Goal: Information Seeking & Learning: Learn about a topic

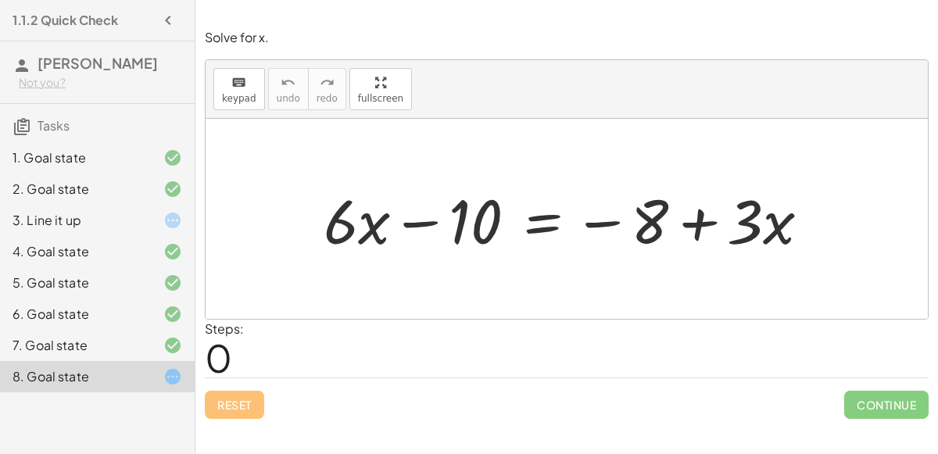
click at [156, 19] on button "button" at bounding box center [168, 20] width 28 height 28
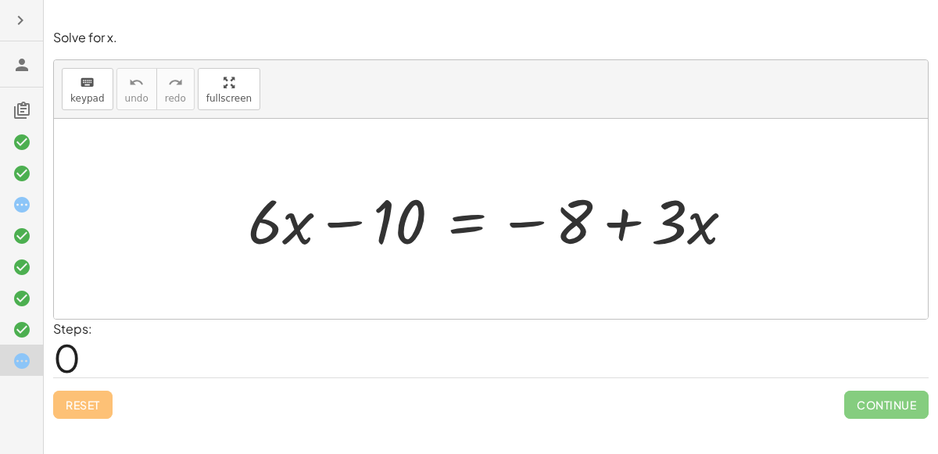
click at [21, 27] on icon "button" at bounding box center [20, 20] width 19 height 19
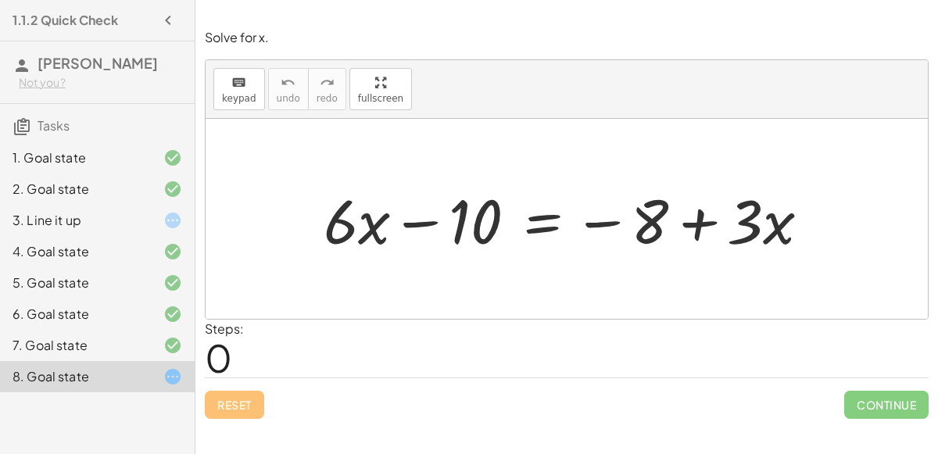
click at [20, 18] on h4 "1.1.2 Quick Check" at bounding box center [66, 20] width 106 height 19
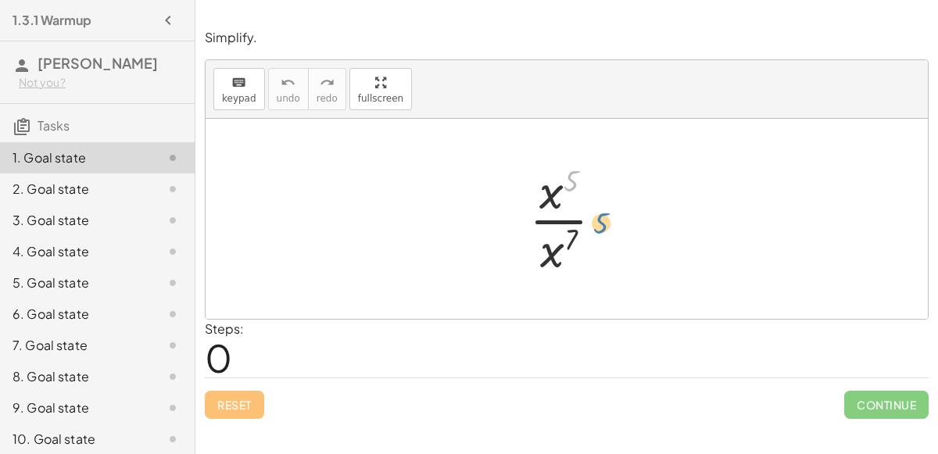
drag, startPoint x: 570, startPoint y: 188, endPoint x: 587, endPoint y: 201, distance: 21.3
click at [587, 201] on div at bounding box center [572, 219] width 102 height 120
drag, startPoint x: 558, startPoint y: 249, endPoint x: 570, endPoint y: 184, distance: 65.9
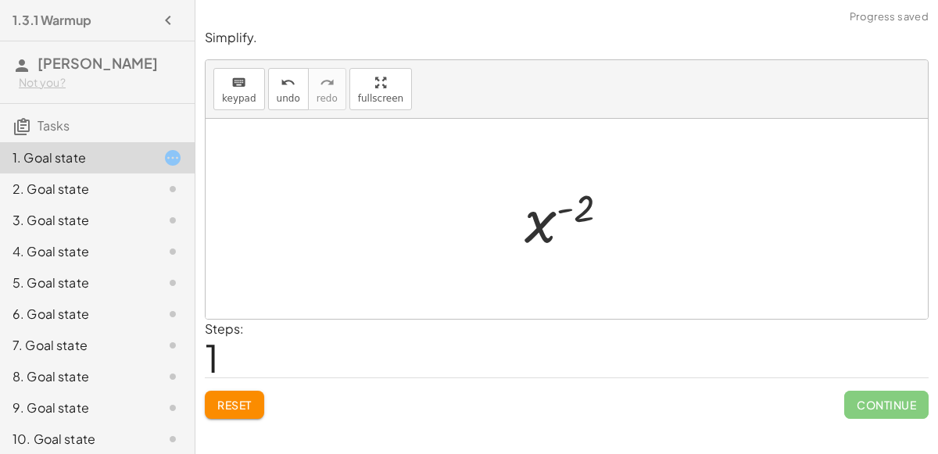
click at [563, 208] on div at bounding box center [573, 219] width 113 height 77
drag, startPoint x: 582, startPoint y: 210, endPoint x: 567, endPoint y: 208, distance: 15.8
click at [567, 208] on div at bounding box center [573, 219] width 113 height 77
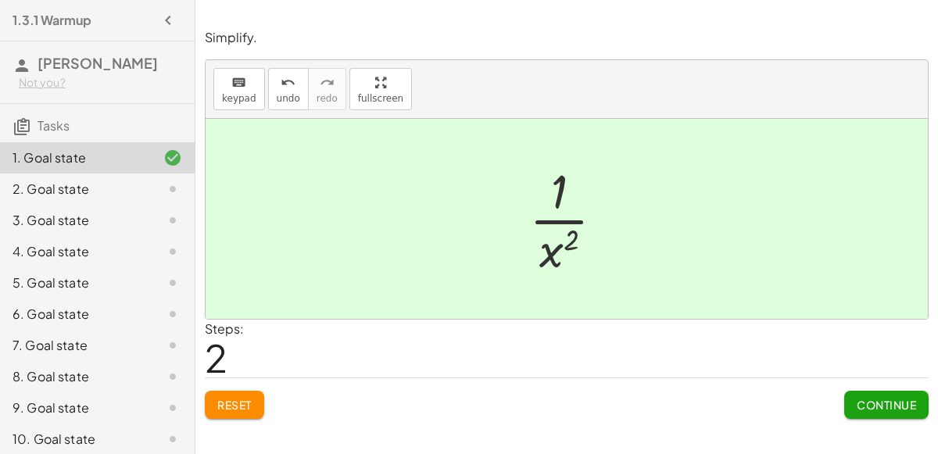
click at [922, 404] on button "Continue" at bounding box center [886, 405] width 84 height 28
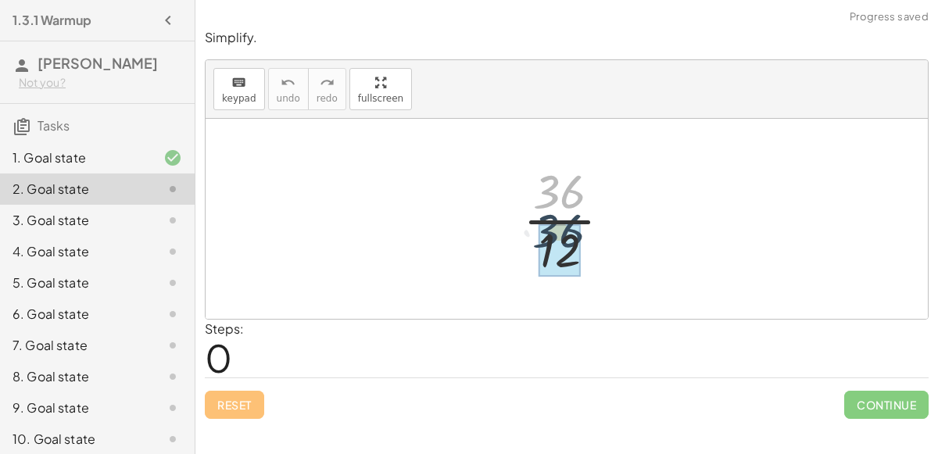
drag, startPoint x: 553, startPoint y: 202, endPoint x: 550, endPoint y: 245, distance: 43.1
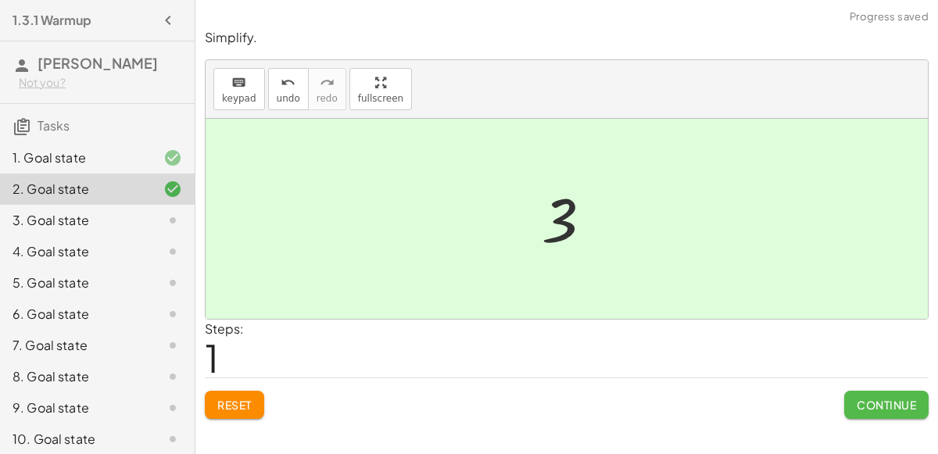
click at [876, 400] on span "Continue" at bounding box center [886, 405] width 59 height 14
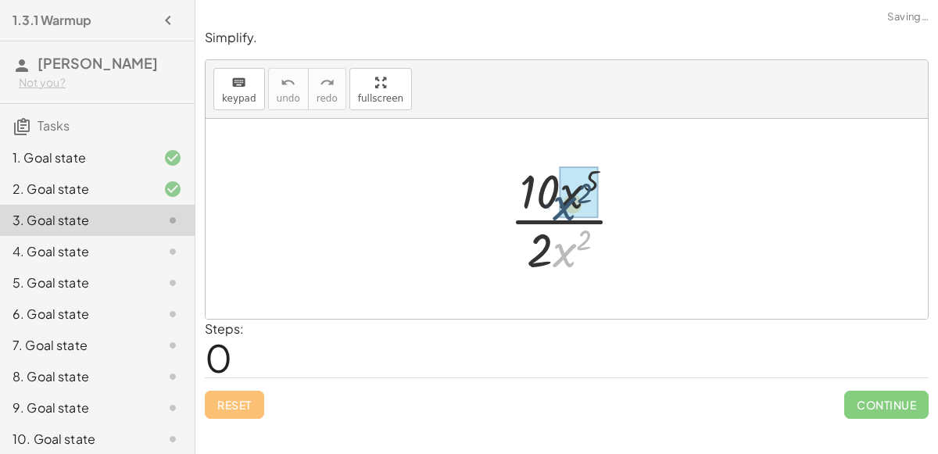
drag, startPoint x: 566, startPoint y: 242, endPoint x: 564, endPoint y: 193, distance: 49.3
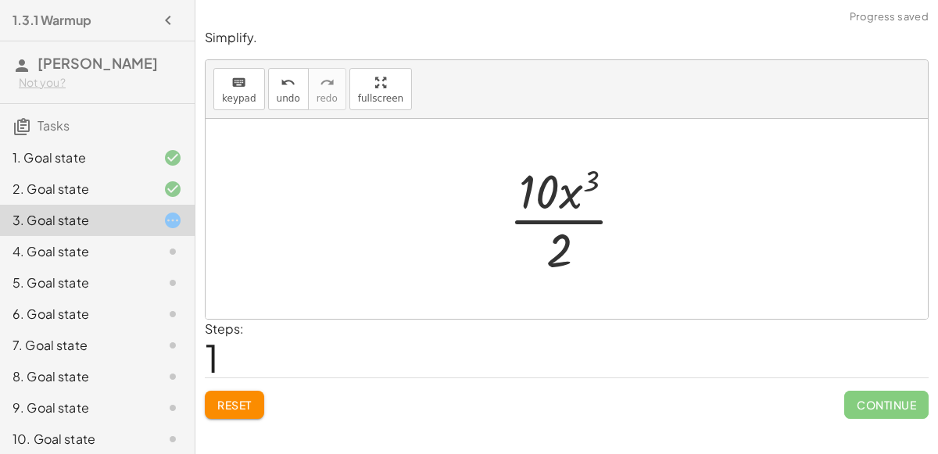
click at [581, 184] on div at bounding box center [572, 219] width 143 height 120
drag, startPoint x: 561, startPoint y: 202, endPoint x: 569, endPoint y: 270, distance: 68.5
click at [569, 270] on div at bounding box center [572, 219] width 143 height 120
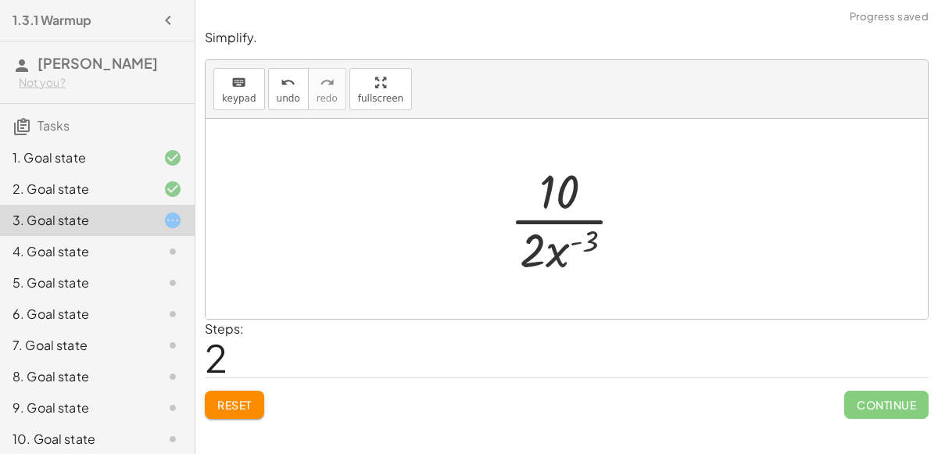
click at [573, 244] on div at bounding box center [573, 219] width 142 height 120
drag, startPoint x: 552, startPoint y: 186, endPoint x: 532, endPoint y: 202, distance: 25.5
click at [532, 202] on div at bounding box center [573, 219] width 142 height 120
drag, startPoint x: 532, startPoint y: 245, endPoint x: 544, endPoint y: 203, distance: 44.0
drag, startPoint x: 553, startPoint y: 251, endPoint x: 551, endPoint y: 187, distance: 64.1
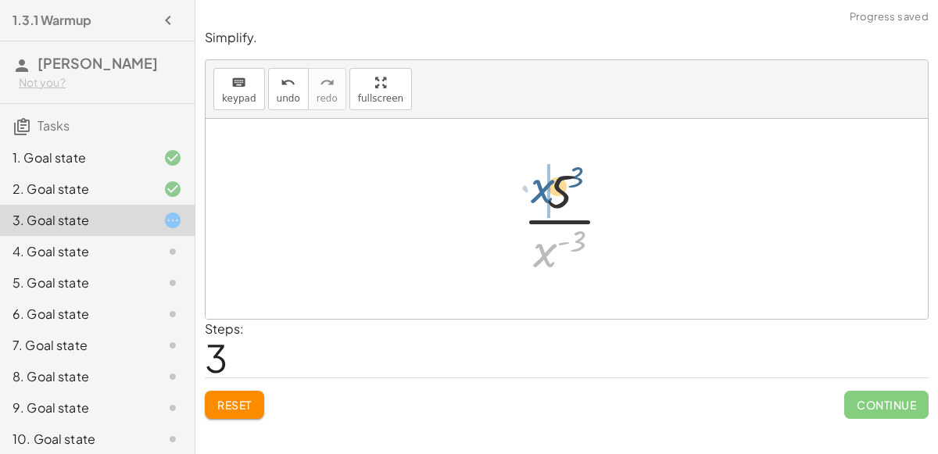
click at [551, 187] on div at bounding box center [573, 219] width 116 height 120
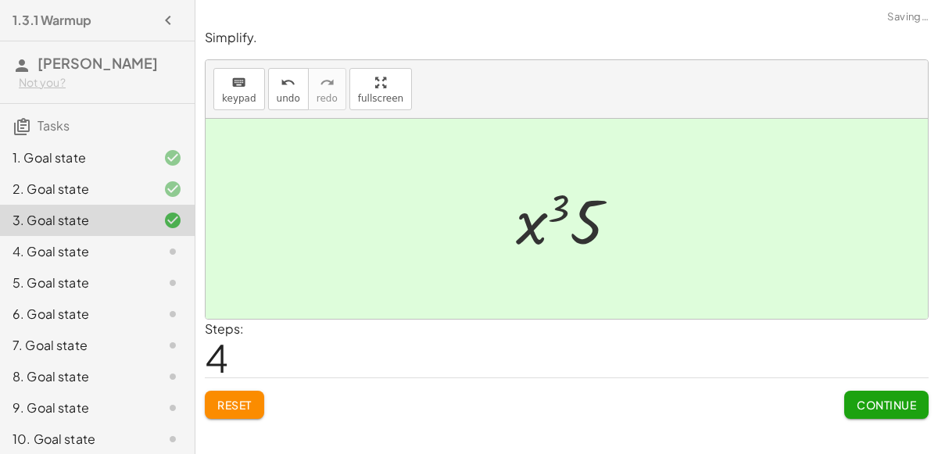
click at [561, 210] on div at bounding box center [573, 219] width 130 height 81
click at [917, 403] on button "Continue" at bounding box center [886, 405] width 84 height 28
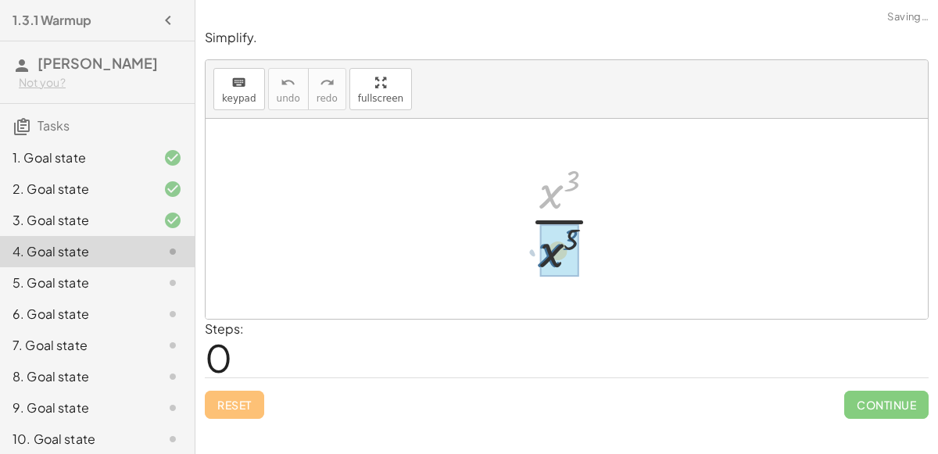
drag, startPoint x: 557, startPoint y: 182, endPoint x: 556, endPoint y: 242, distance: 59.4
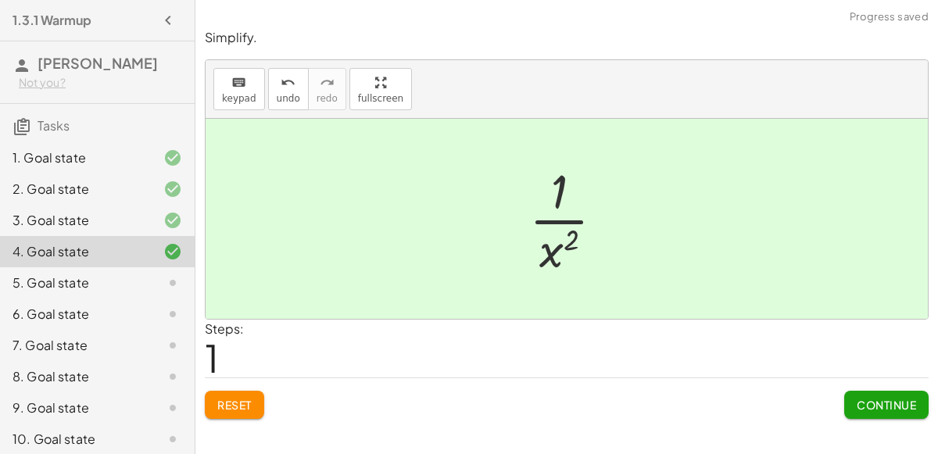
click at [561, 228] on div at bounding box center [572, 219] width 103 height 120
click at [858, 395] on button "Continue" at bounding box center [886, 405] width 84 height 28
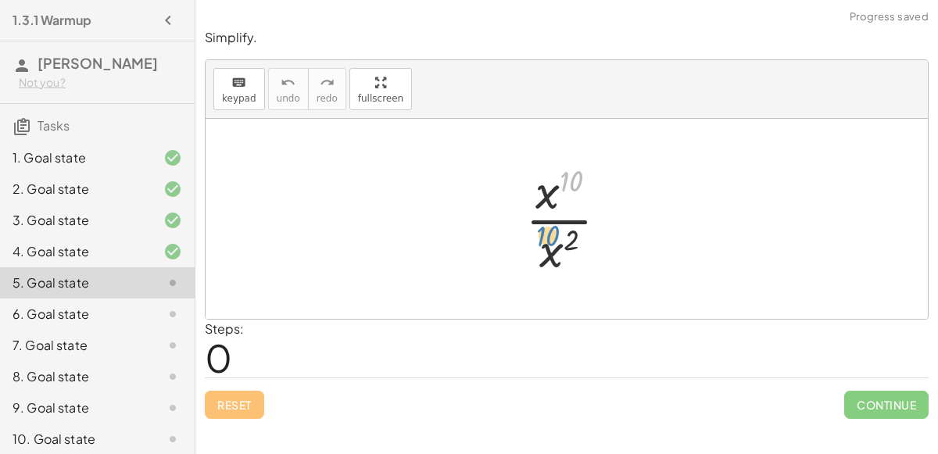
drag, startPoint x: 571, startPoint y: 197, endPoint x: 547, endPoint y: 236, distance: 46.0
click at [547, 236] on div at bounding box center [573, 219] width 111 height 120
drag, startPoint x: 546, startPoint y: 198, endPoint x: 548, endPoint y: 254, distance: 56.3
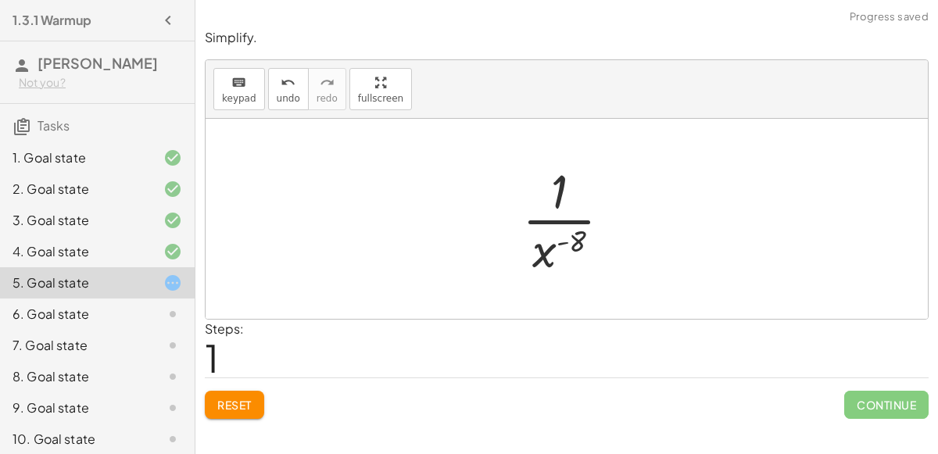
click at [563, 238] on div at bounding box center [572, 219] width 117 height 120
click at [555, 198] on div at bounding box center [572, 219] width 117 height 120
drag, startPoint x: 548, startPoint y: 245, endPoint x: 556, endPoint y: 185, distance: 59.9
click at [556, 185] on div at bounding box center [572, 219] width 117 height 120
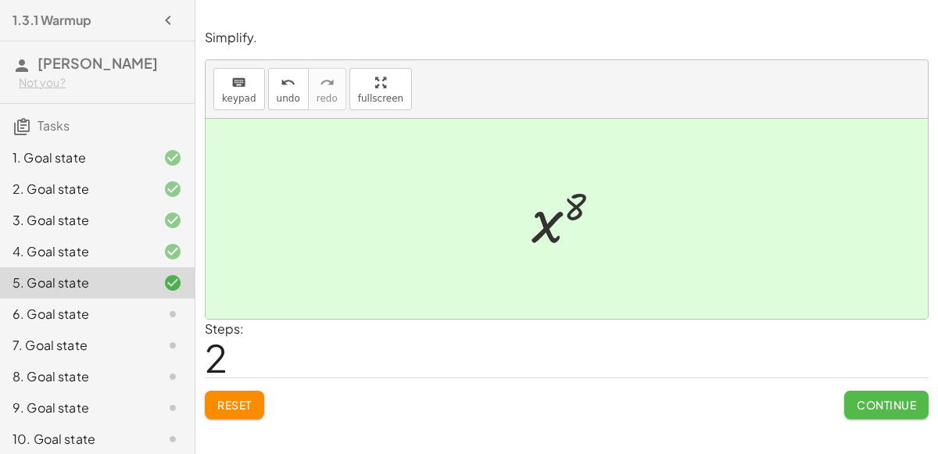
click at [864, 409] on span "Continue" at bounding box center [886, 405] width 59 height 14
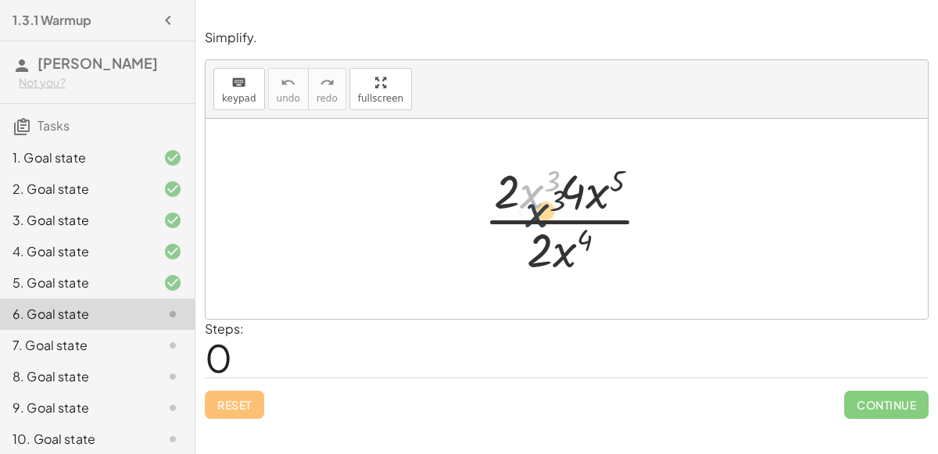
drag, startPoint x: 532, startPoint y: 188, endPoint x: 538, endPoint y: 195, distance: 8.3
click at [538, 195] on div at bounding box center [573, 219] width 195 height 120
drag, startPoint x: 565, startPoint y: 254, endPoint x: 533, endPoint y: 193, distance: 68.9
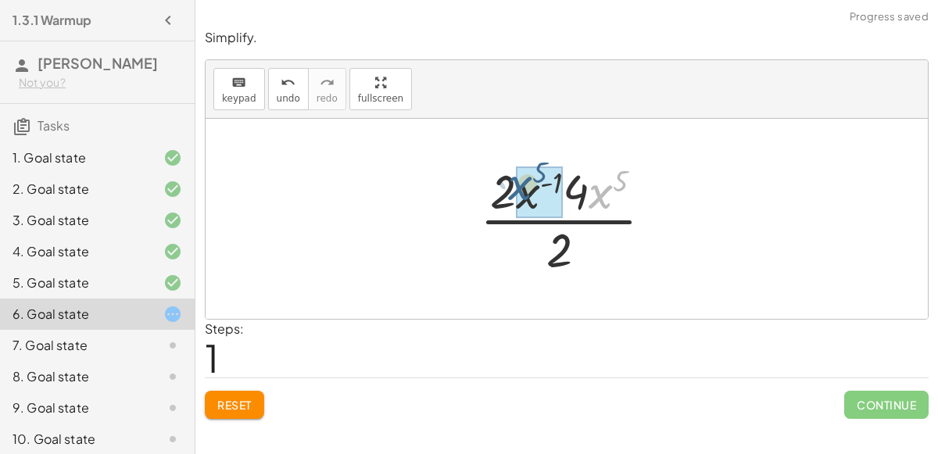
drag, startPoint x: 600, startPoint y: 196, endPoint x: 519, endPoint y: 188, distance: 81.0
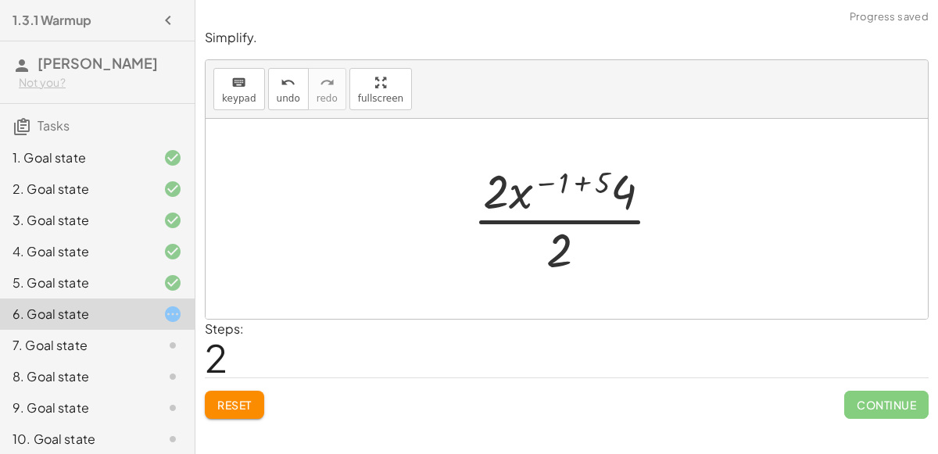
click at [582, 181] on div at bounding box center [573, 219] width 217 height 120
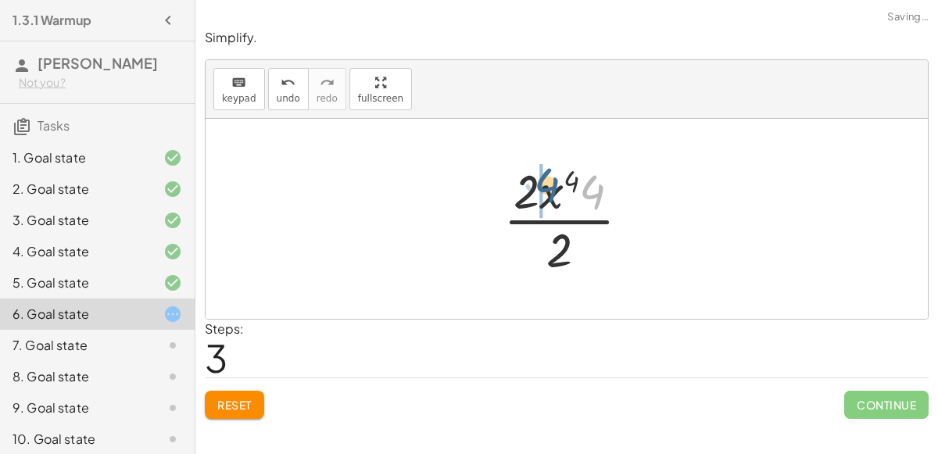
drag, startPoint x: 592, startPoint y: 192, endPoint x: 537, endPoint y: 188, distance: 54.9
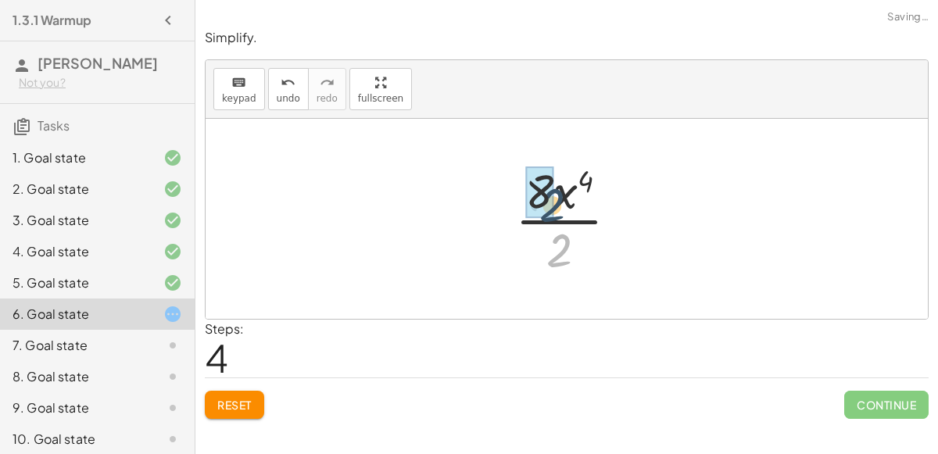
drag, startPoint x: 557, startPoint y: 238, endPoint x: 550, endPoint y: 193, distance: 45.9
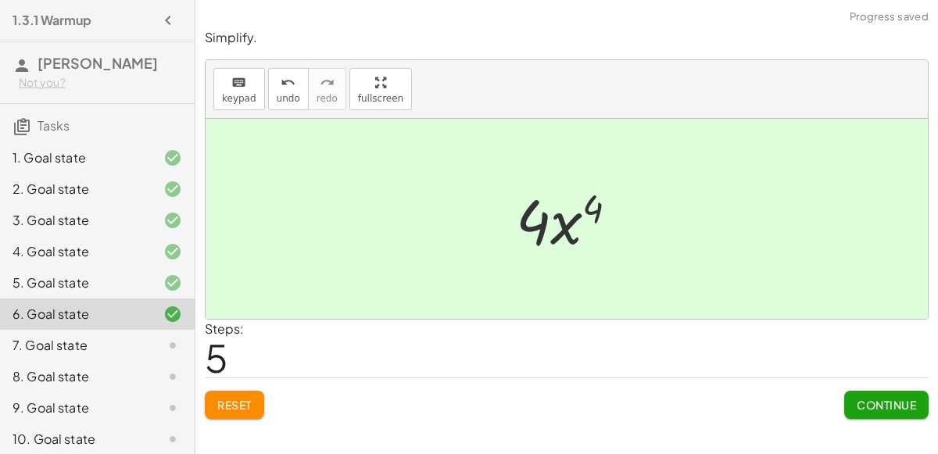
click at [875, 410] on button "Continue" at bounding box center [886, 405] width 84 height 28
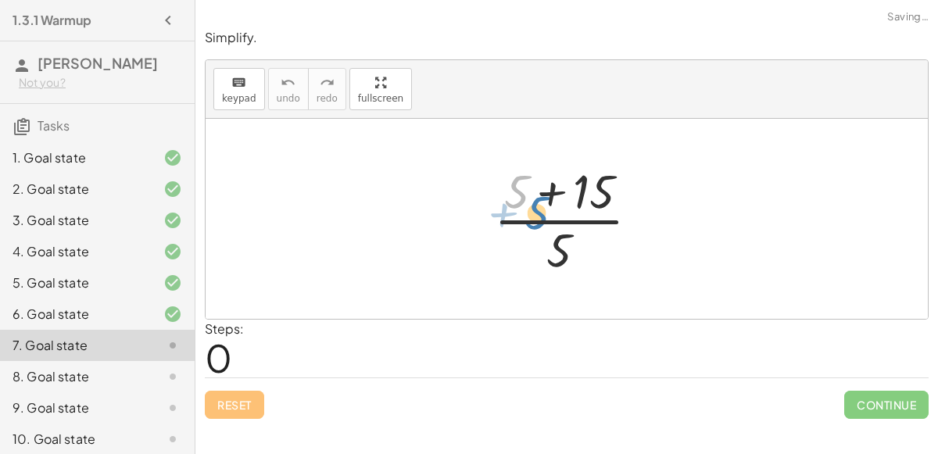
drag, startPoint x: 518, startPoint y: 198, endPoint x: 534, endPoint y: 213, distance: 22.7
click at [534, 213] on div at bounding box center [573, 219] width 174 height 120
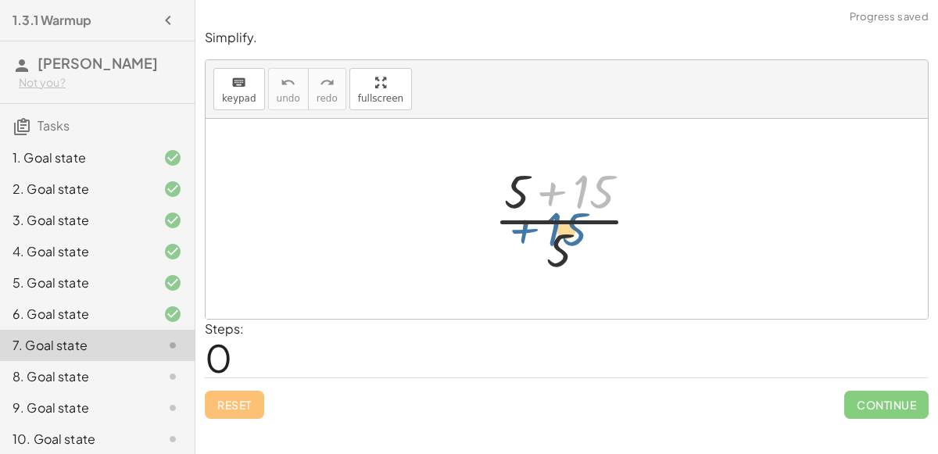
drag, startPoint x: 592, startPoint y: 202, endPoint x: 532, endPoint y: 103, distance: 115.0
click at [532, 103] on div "keyboard keypad undo undo redo redo fullscreen + 15 · ( + 5 + 15 ) · 5 ×" at bounding box center [567, 189] width 722 height 259
click at [553, 191] on div at bounding box center [573, 219] width 174 height 120
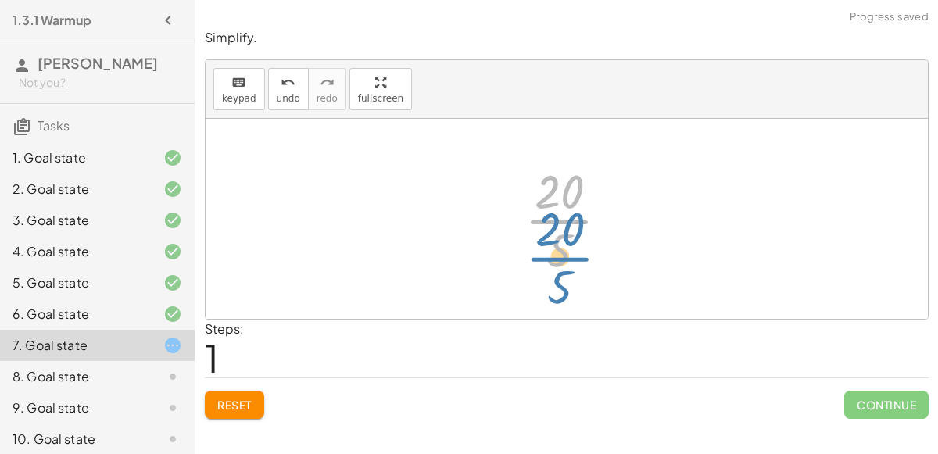
drag, startPoint x: 560, startPoint y: 218, endPoint x: 560, endPoint y: 254, distance: 36.0
click at [560, 254] on div at bounding box center [573, 219] width 113 height 120
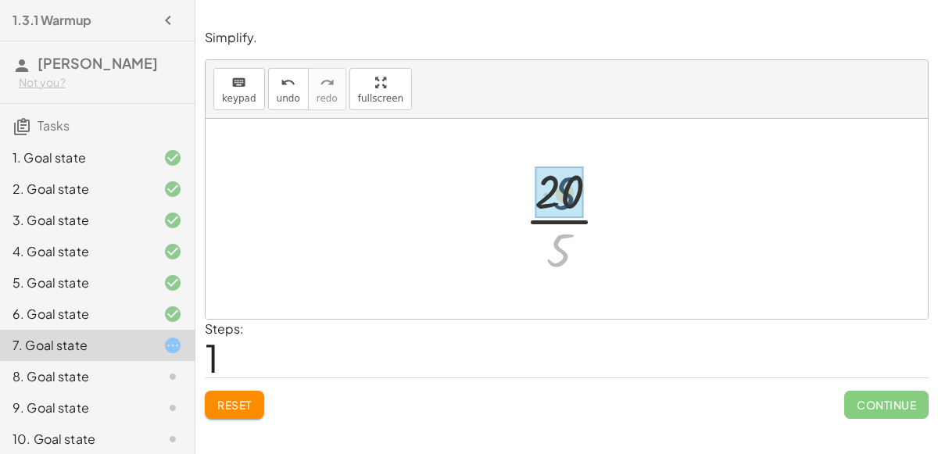
drag, startPoint x: 560, startPoint y: 254, endPoint x: 565, endPoint y: 195, distance: 59.7
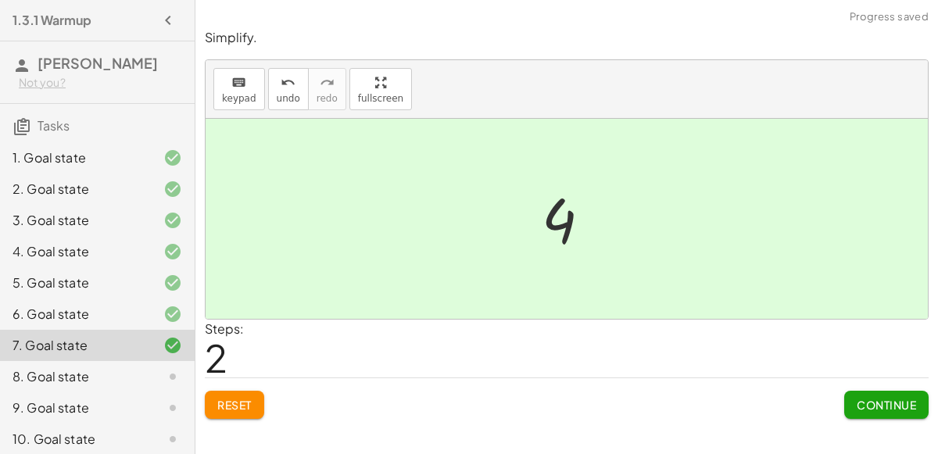
click at [910, 386] on div "Continue" at bounding box center [886, 398] width 84 height 41
click at [905, 408] on span "Continue" at bounding box center [886, 405] width 59 height 14
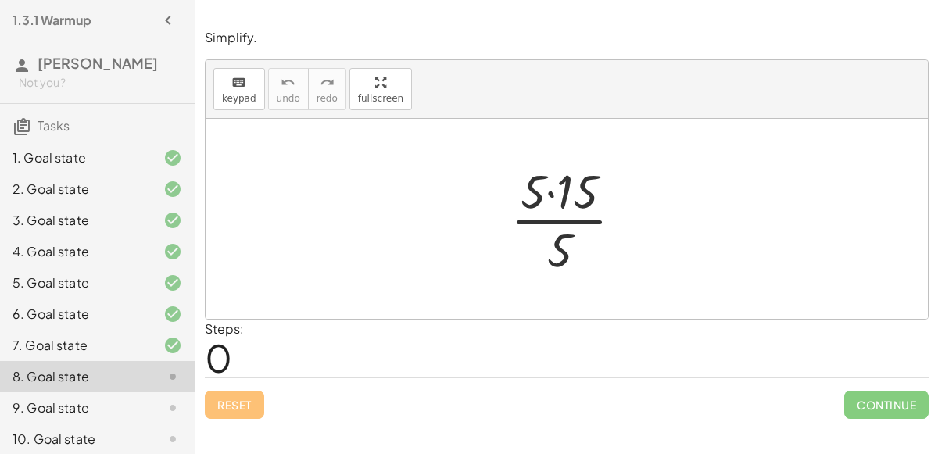
click at [551, 192] on div at bounding box center [573, 219] width 141 height 120
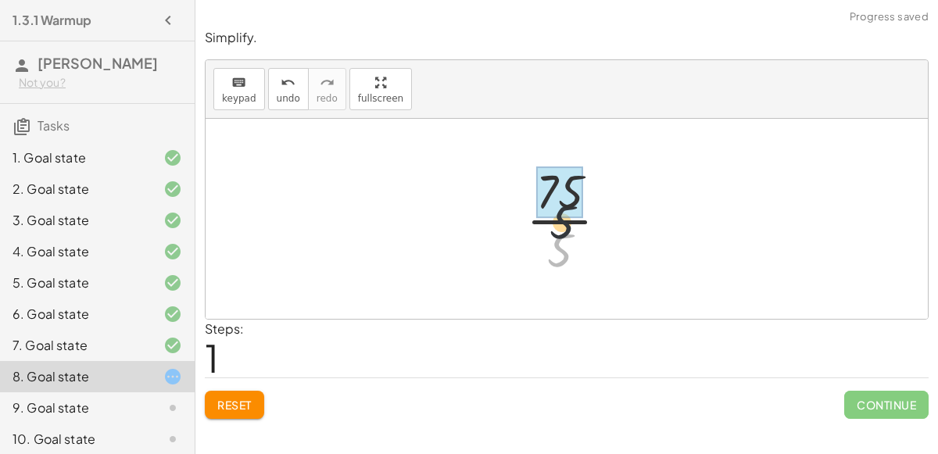
drag, startPoint x: 563, startPoint y: 254, endPoint x: 564, endPoint y: 216, distance: 38.3
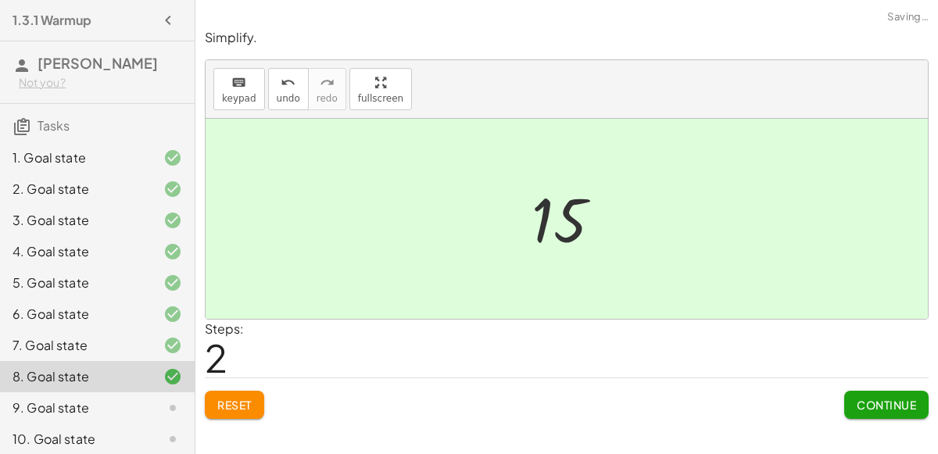
click at [894, 395] on button "Continue" at bounding box center [886, 405] width 84 height 28
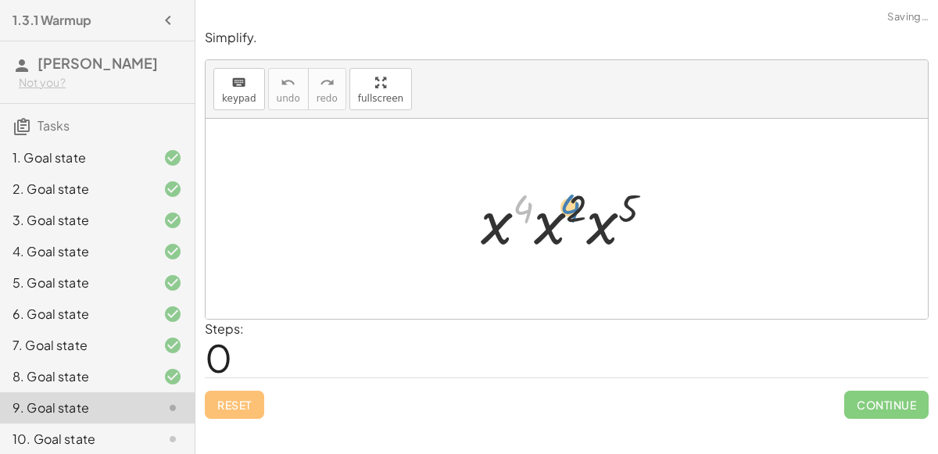
click at [534, 199] on div at bounding box center [573, 219] width 201 height 81
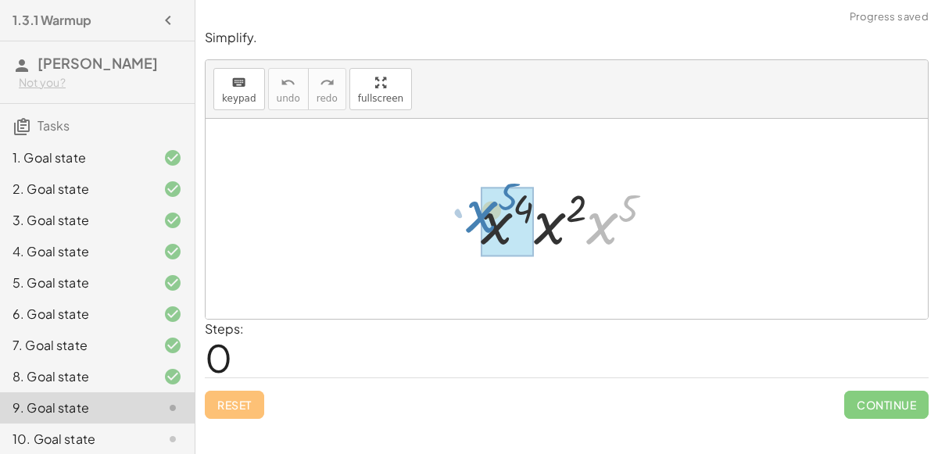
drag, startPoint x: 596, startPoint y: 215, endPoint x: 478, endPoint y: 203, distance: 119.4
click at [478, 203] on div at bounding box center [573, 219] width 201 height 81
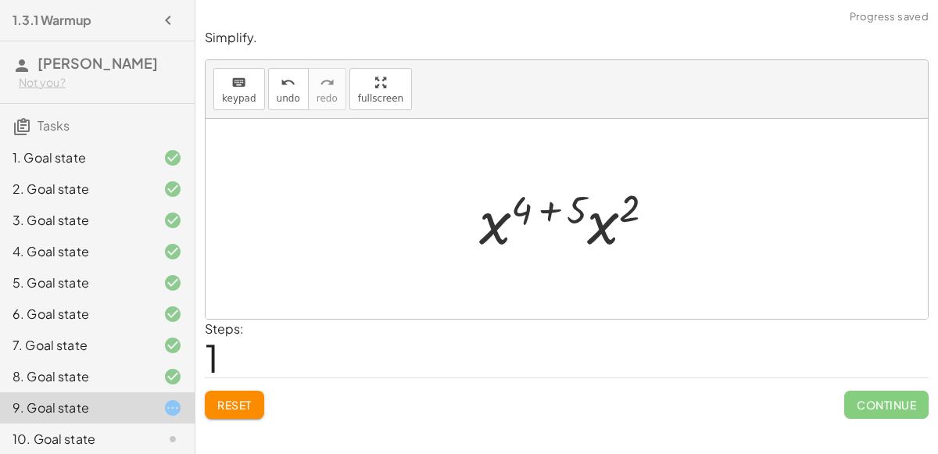
click at [548, 212] on div at bounding box center [573, 219] width 204 height 81
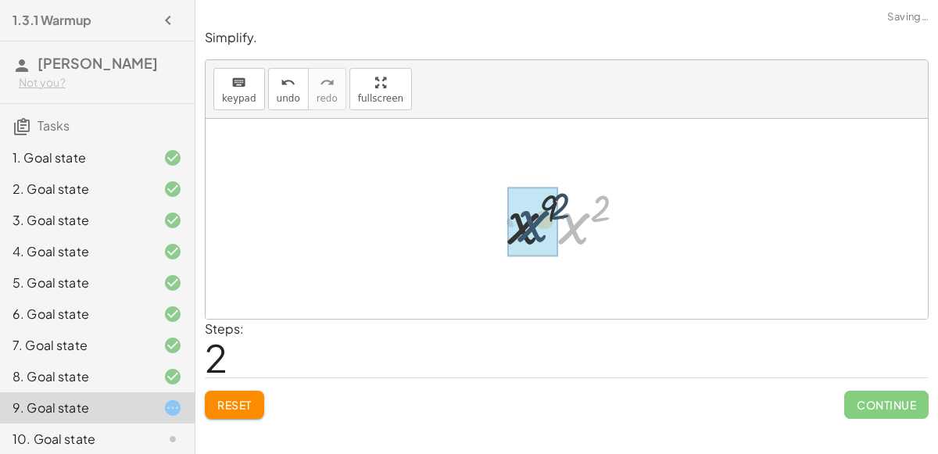
drag, startPoint x: 569, startPoint y: 231, endPoint x: 528, endPoint y: 227, distance: 41.6
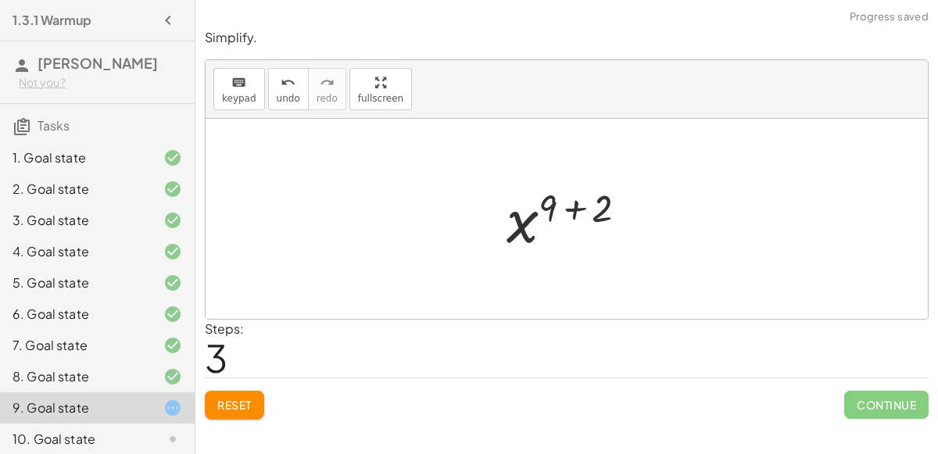
click at [575, 211] on div at bounding box center [573, 219] width 149 height 77
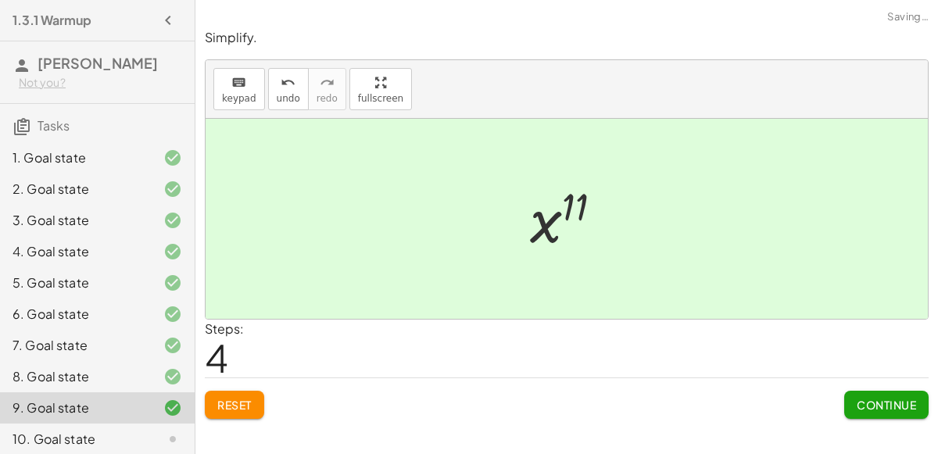
click at [865, 410] on button "Continue" at bounding box center [886, 405] width 84 height 28
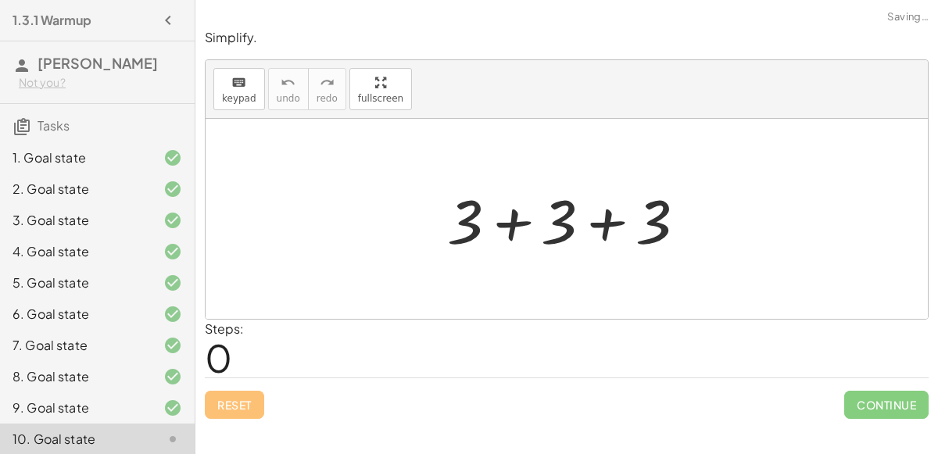
click at [506, 231] on div at bounding box center [572, 219] width 267 height 81
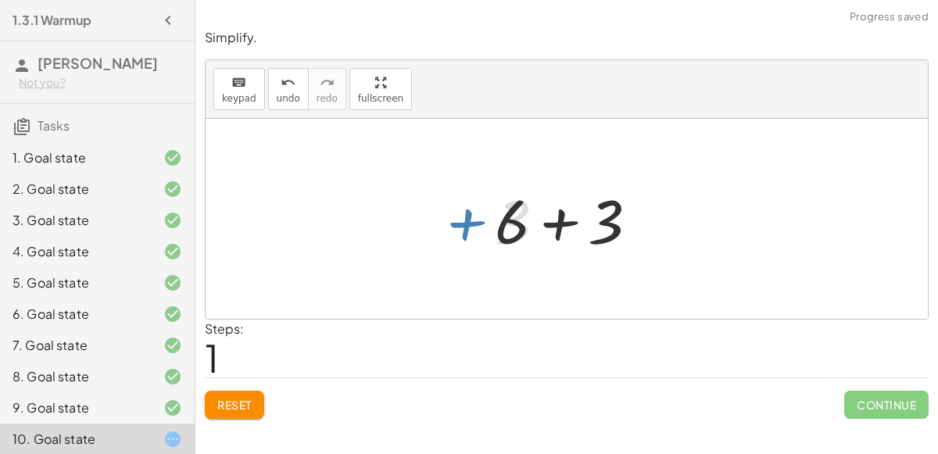
click at [555, 227] on div at bounding box center [573, 219] width 172 height 81
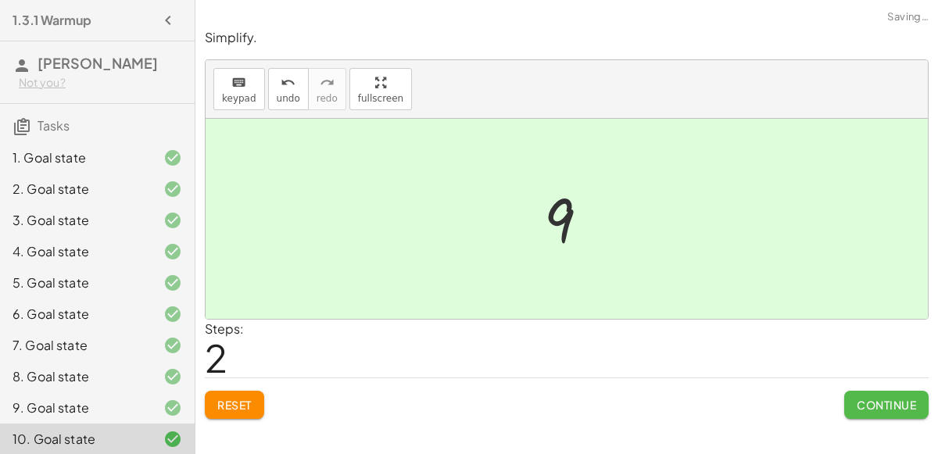
click at [921, 403] on button "Continue" at bounding box center [886, 405] width 84 height 28
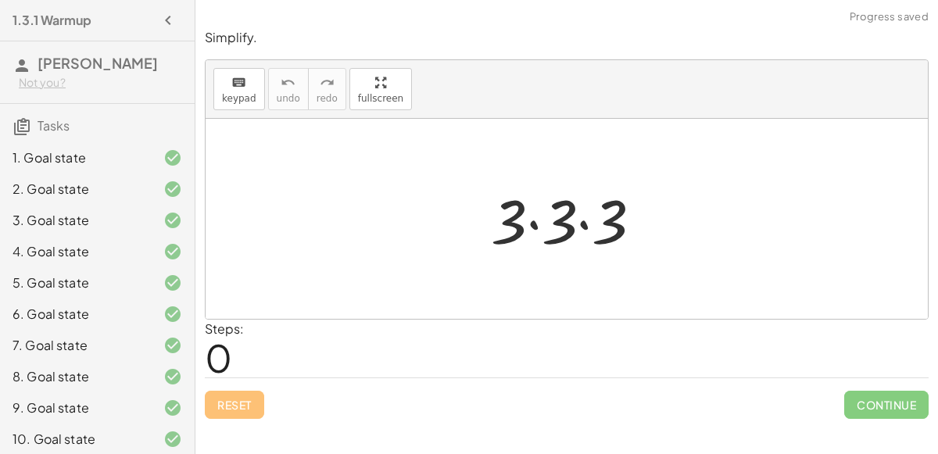
click at [543, 219] on div at bounding box center [573, 219] width 180 height 81
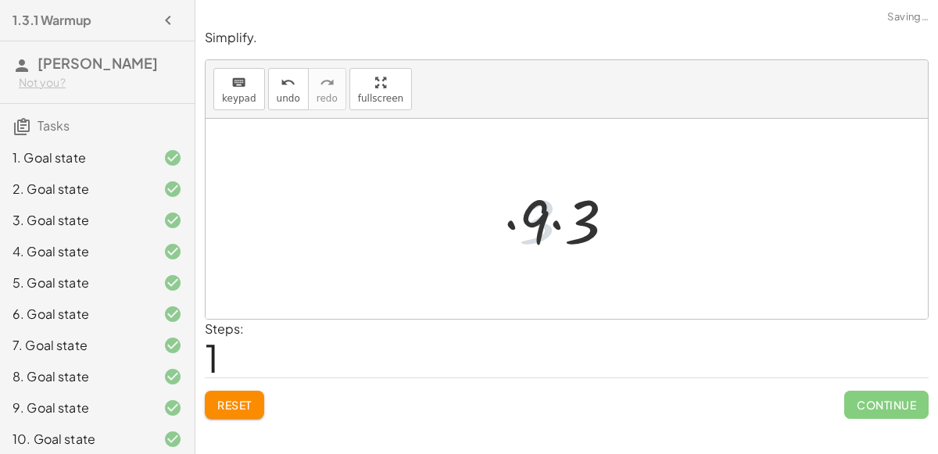
click at [574, 224] on div at bounding box center [573, 219] width 124 height 81
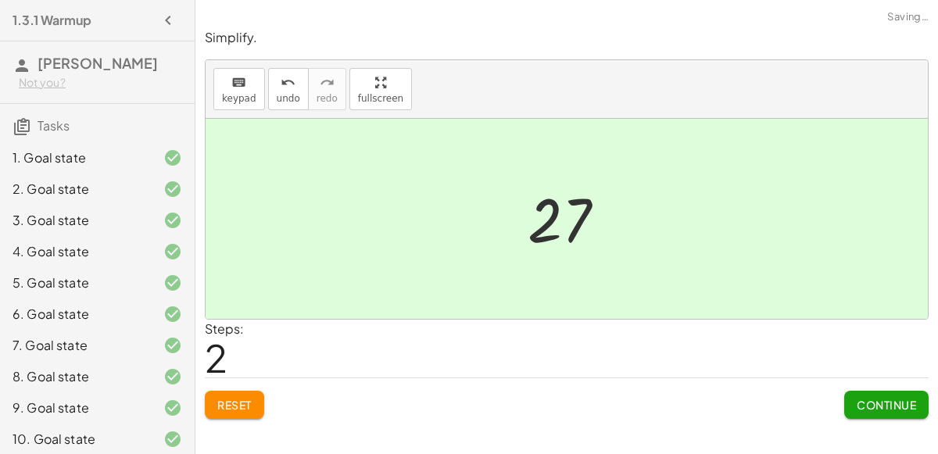
click at [894, 386] on div "Continue" at bounding box center [886, 398] width 84 height 41
click at [901, 403] on span "Continue" at bounding box center [886, 405] width 59 height 14
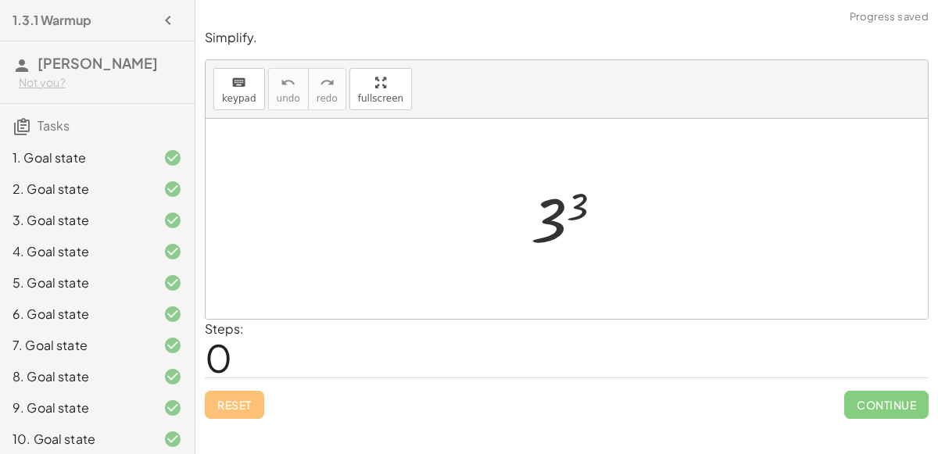
scroll to position [349, 0]
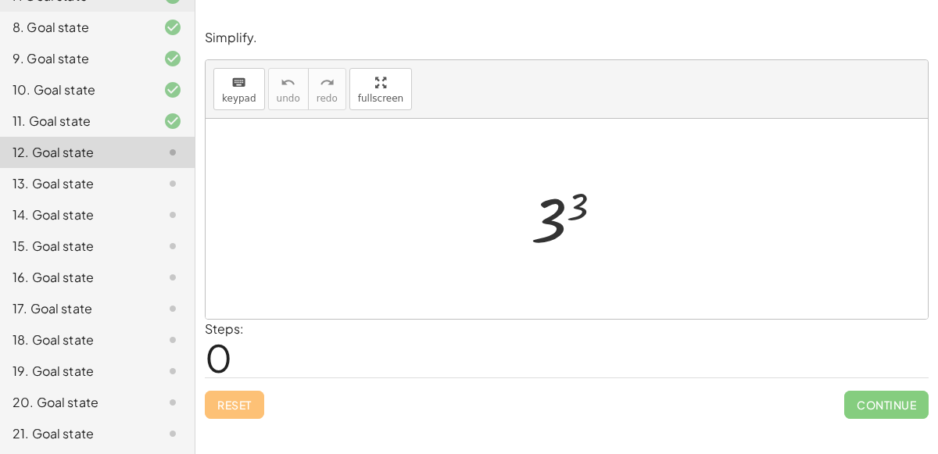
click at [567, 206] on div at bounding box center [573, 219] width 100 height 77
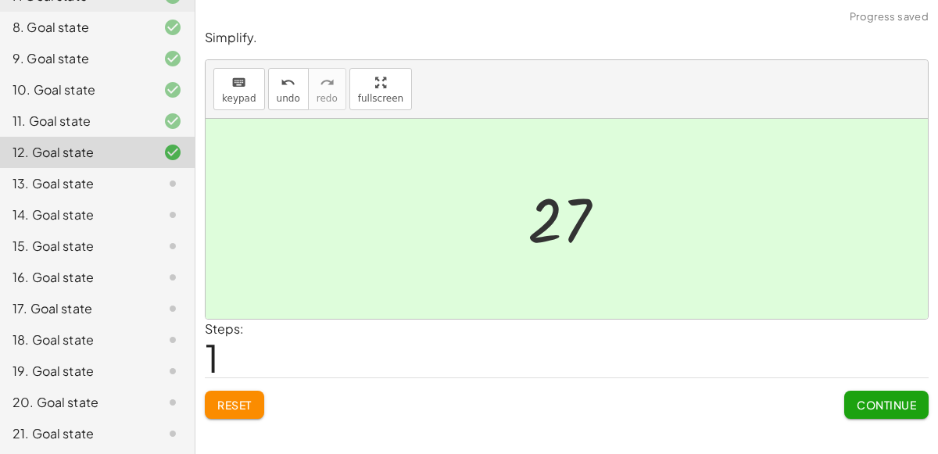
click at [872, 410] on button "Continue" at bounding box center [886, 405] width 84 height 28
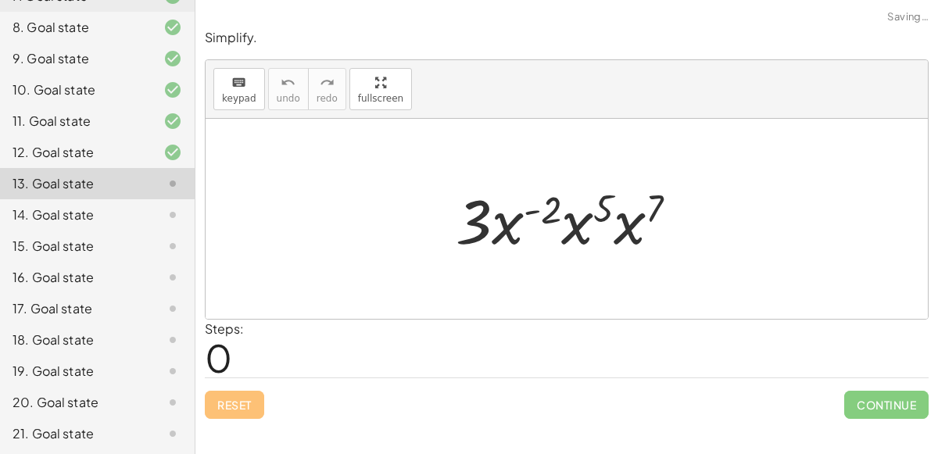
click at [507, 222] on div at bounding box center [573, 219] width 250 height 81
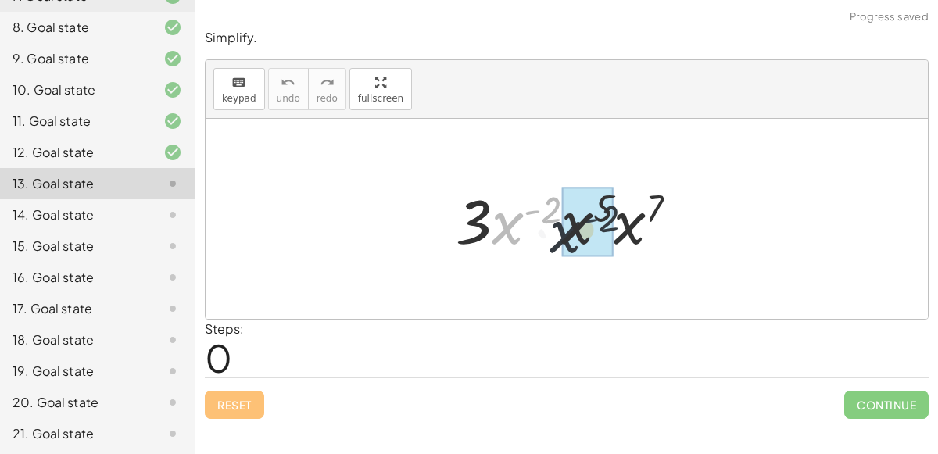
drag, startPoint x: 535, startPoint y: 212, endPoint x: 599, endPoint y: 219, distance: 63.7
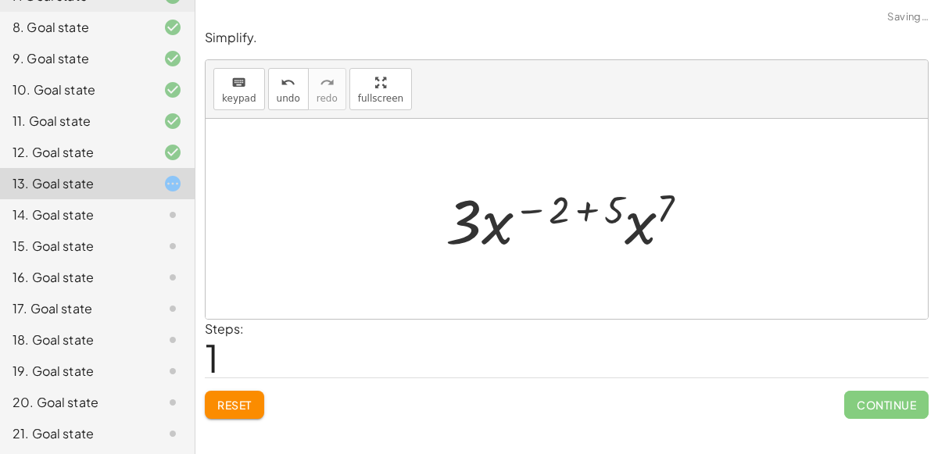
click at [583, 209] on div at bounding box center [573, 219] width 271 height 81
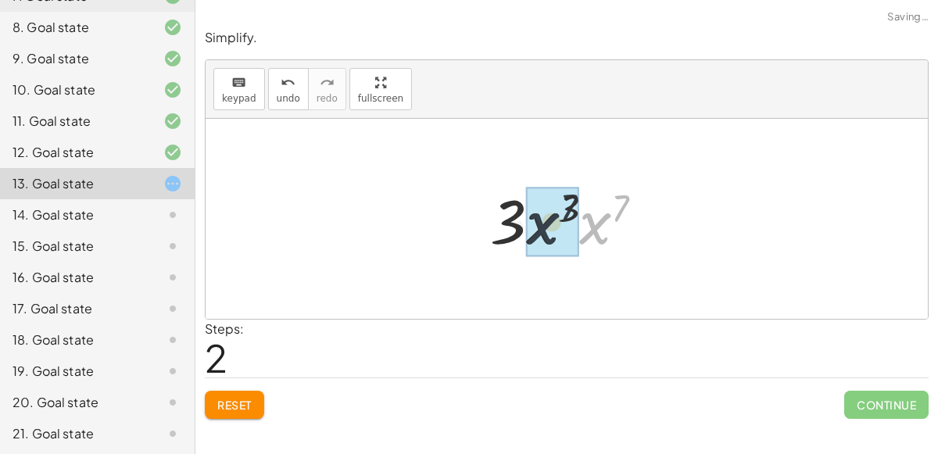
drag, startPoint x: 603, startPoint y: 220, endPoint x: 548, endPoint y: 219, distance: 54.7
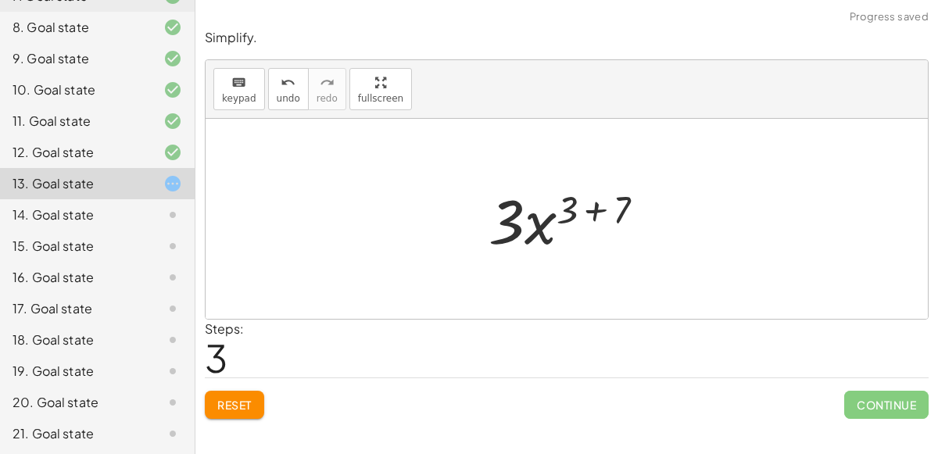
click at [597, 212] on div at bounding box center [573, 219] width 184 height 81
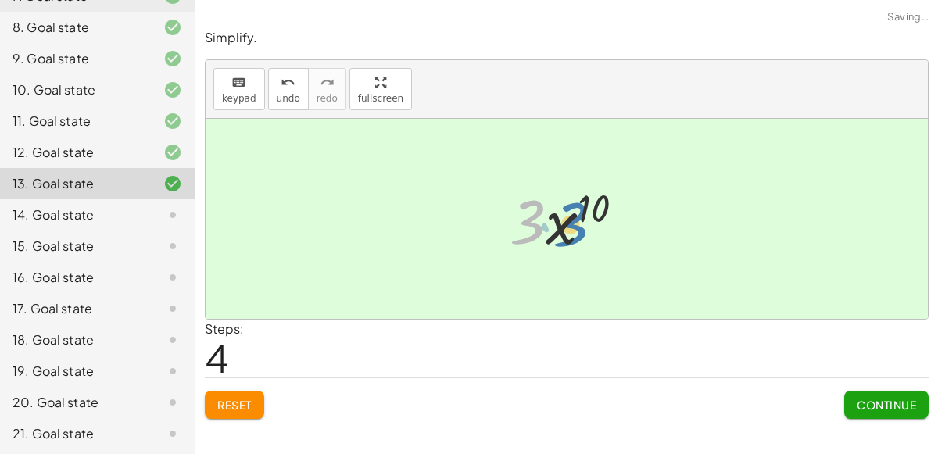
drag, startPoint x: 538, startPoint y: 224, endPoint x: 571, endPoint y: 224, distance: 32.8
click at [571, 224] on div at bounding box center [573, 219] width 142 height 81
click at [865, 407] on span "Continue" at bounding box center [886, 405] width 59 height 14
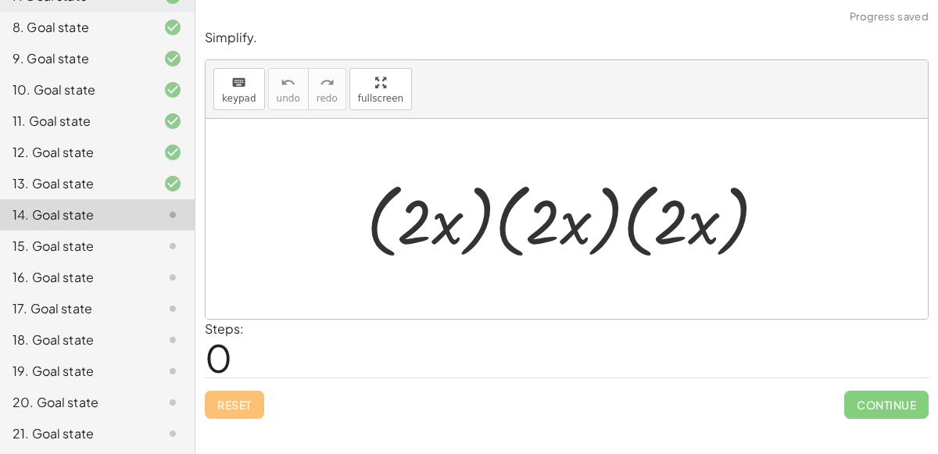
click at [435, 231] on div at bounding box center [573, 219] width 428 height 90
click at [577, 238] on div at bounding box center [573, 219] width 428 height 90
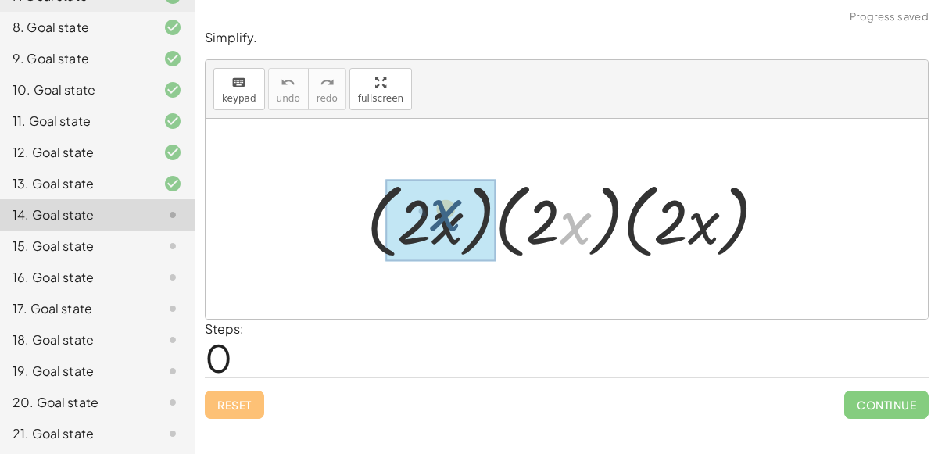
drag, startPoint x: 577, startPoint y: 238, endPoint x: 444, endPoint y: 225, distance: 133.6
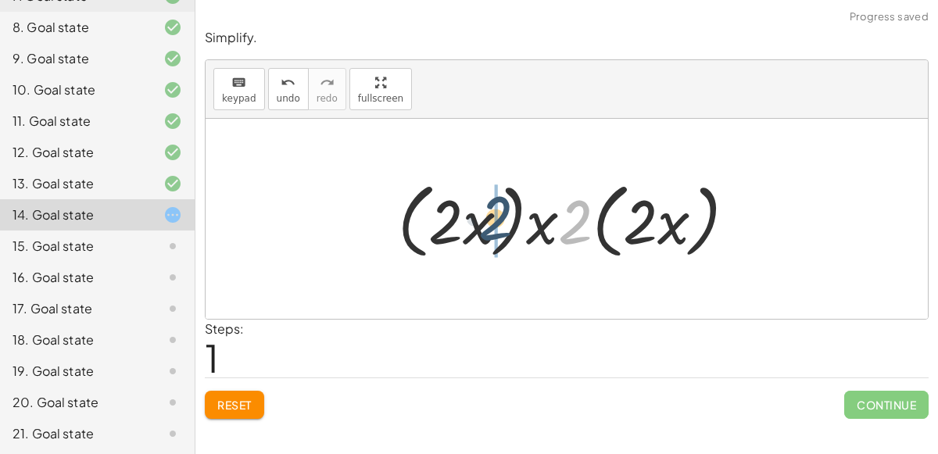
drag, startPoint x: 568, startPoint y: 231, endPoint x: 470, endPoint y: 229, distance: 97.7
click at [470, 229] on div at bounding box center [573, 219] width 366 height 90
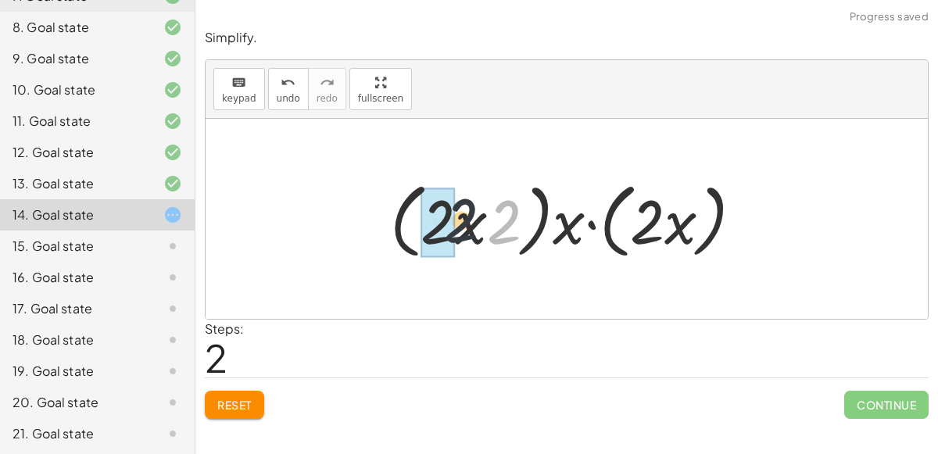
drag, startPoint x: 492, startPoint y: 228, endPoint x: 435, endPoint y: 224, distance: 57.2
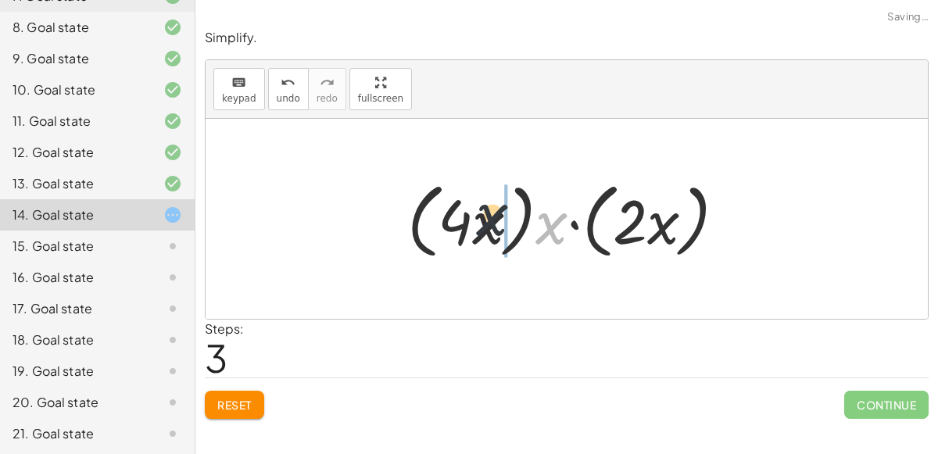
drag, startPoint x: 560, startPoint y: 241, endPoint x: 489, endPoint y: 230, distance: 72.0
click at [489, 230] on div at bounding box center [572, 219] width 347 height 90
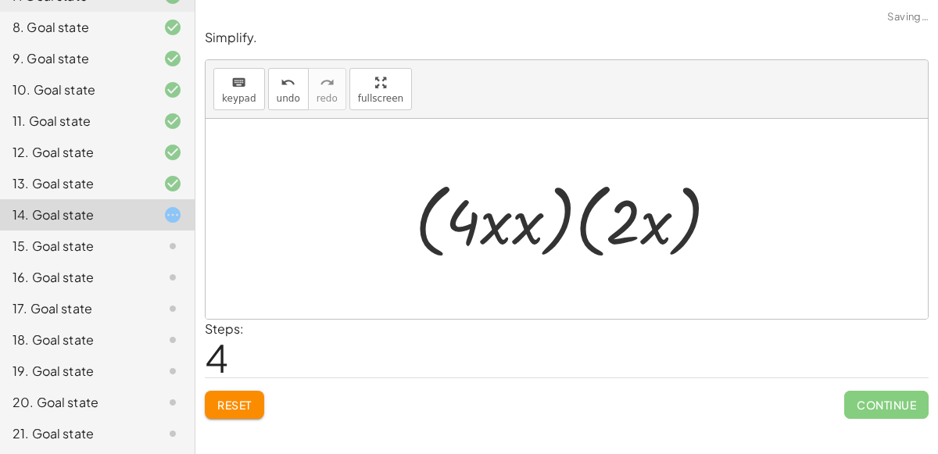
click at [514, 232] on div at bounding box center [573, 219] width 332 height 90
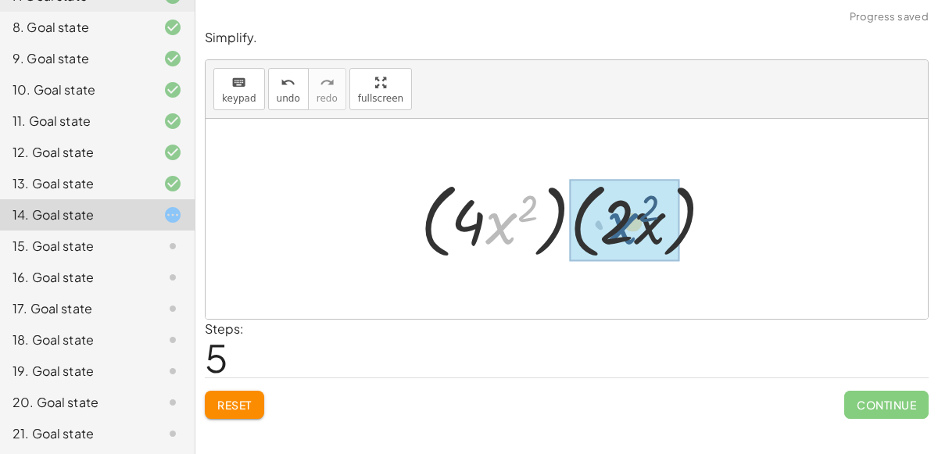
drag, startPoint x: 496, startPoint y: 224, endPoint x: 625, endPoint y: 224, distance: 129.0
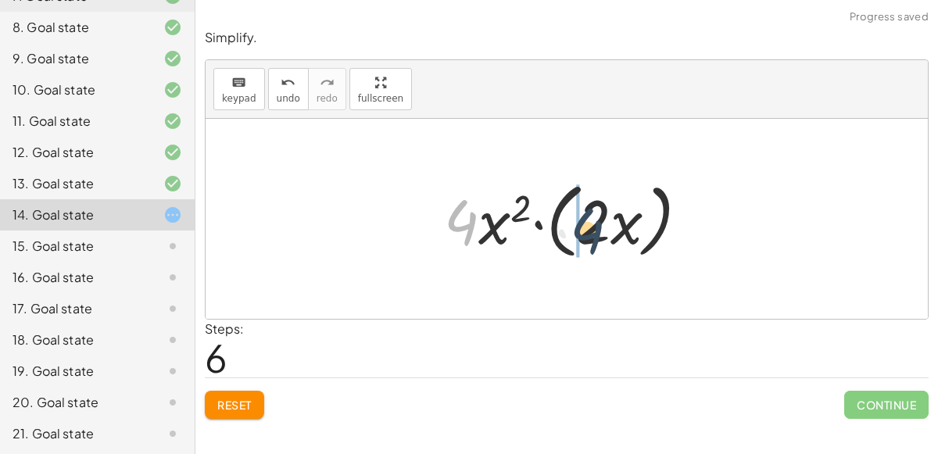
drag, startPoint x: 461, startPoint y: 216, endPoint x: 589, endPoint y: 221, distance: 128.3
click at [589, 221] on div at bounding box center [573, 219] width 274 height 90
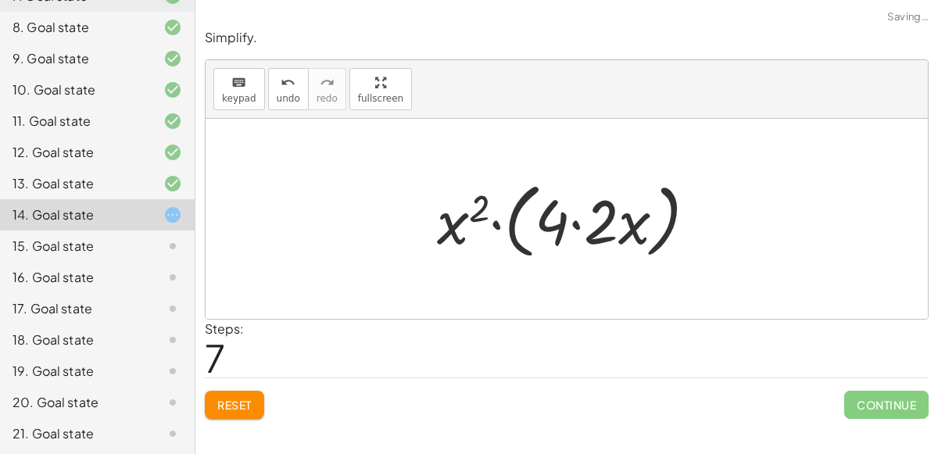
click at [579, 224] on div at bounding box center [573, 219] width 288 height 90
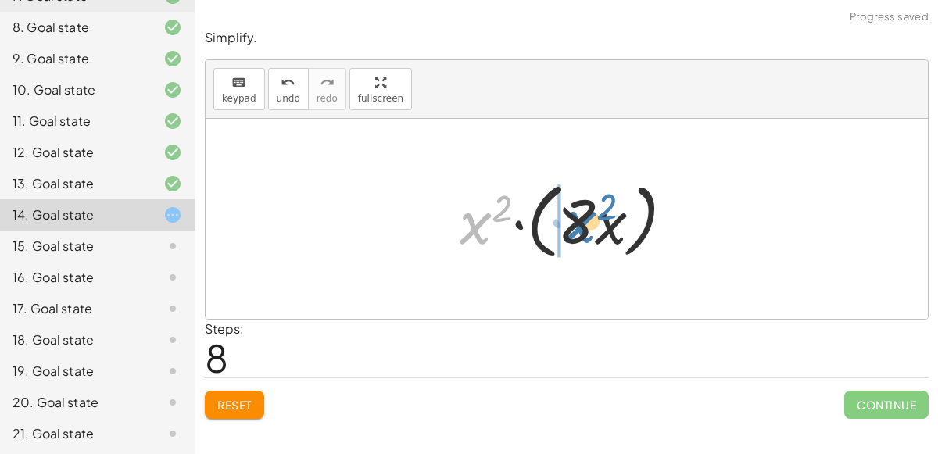
drag, startPoint x: 489, startPoint y: 225, endPoint x: 593, endPoint y: 224, distance: 103.2
click at [593, 224] on div at bounding box center [573, 219] width 242 height 90
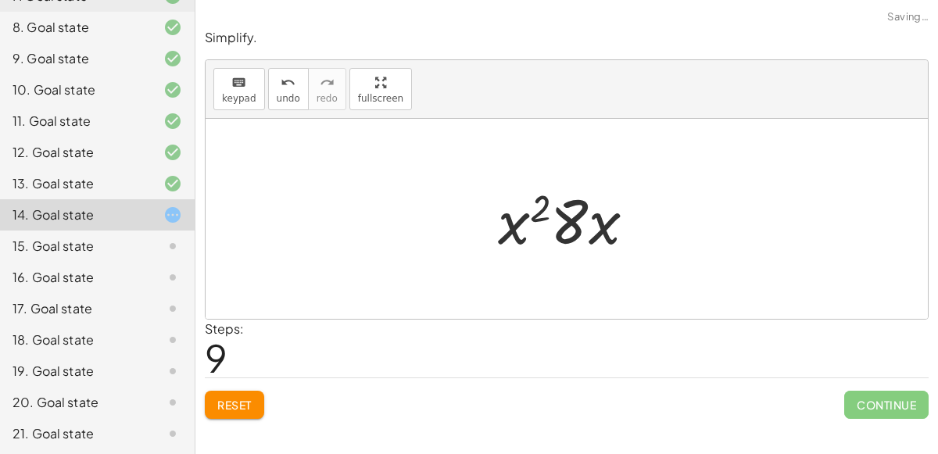
click at [537, 220] on div at bounding box center [573, 219] width 166 height 81
drag, startPoint x: 519, startPoint y: 227, endPoint x: 615, endPoint y: 222, distance: 96.3
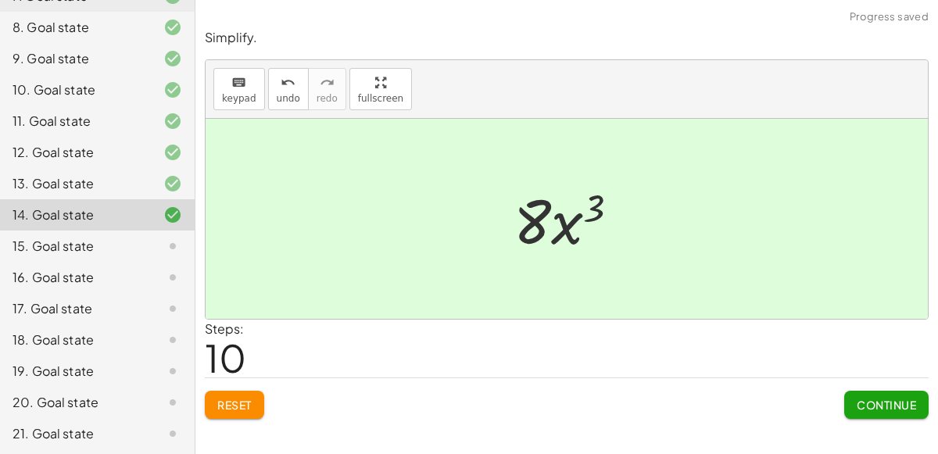
click at [911, 391] on button "Continue" at bounding box center [886, 405] width 84 height 28
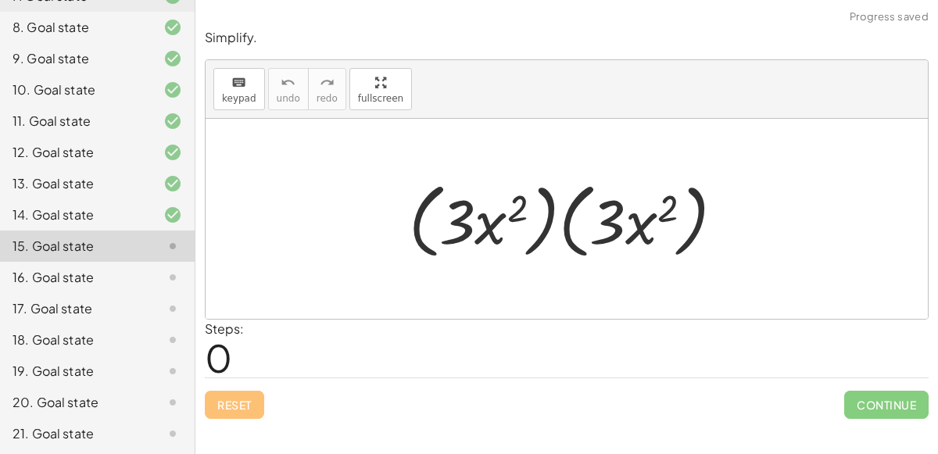
click at [510, 230] on div at bounding box center [573, 219] width 344 height 90
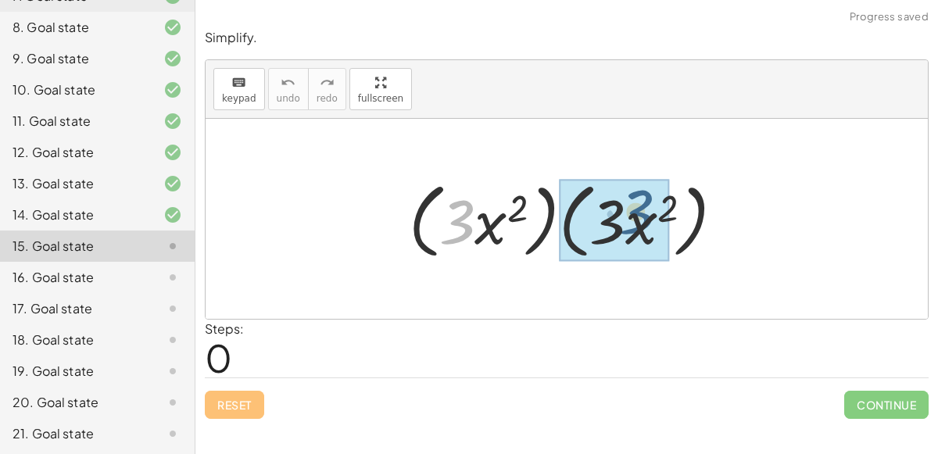
drag, startPoint x: 462, startPoint y: 227, endPoint x: 643, endPoint y: 217, distance: 180.9
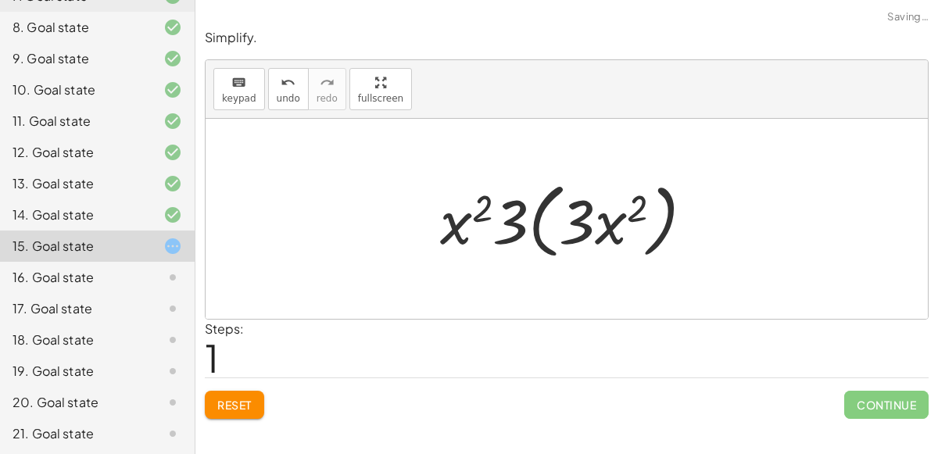
click at [582, 220] on div at bounding box center [572, 219] width 281 height 90
drag, startPoint x: 509, startPoint y: 225, endPoint x: 560, endPoint y: 224, distance: 50.8
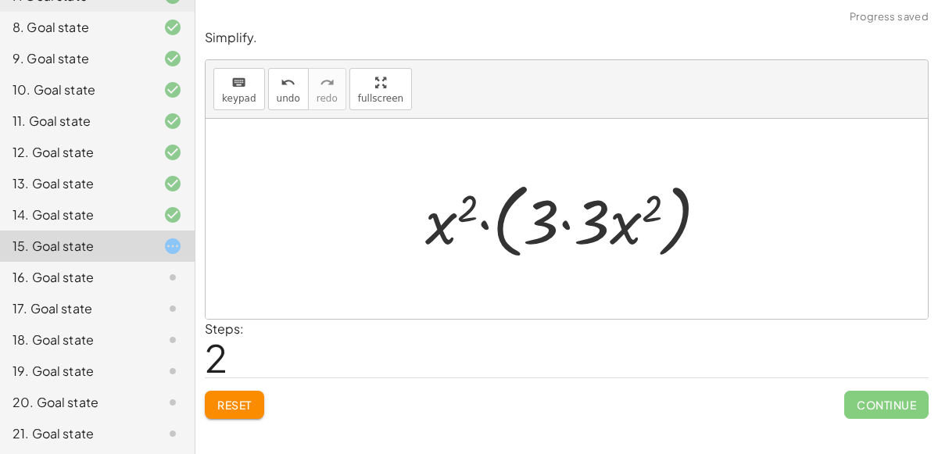
click at [568, 223] on div at bounding box center [572, 219] width 311 height 90
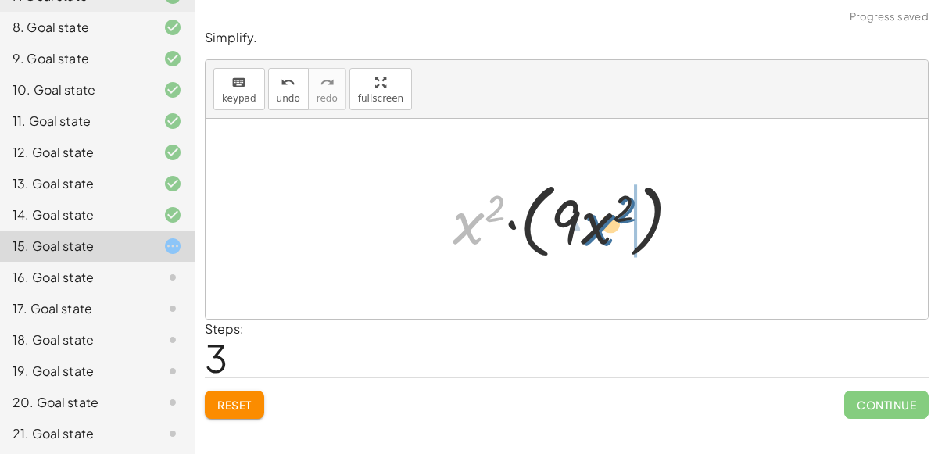
drag, startPoint x: 471, startPoint y: 220, endPoint x: 604, endPoint y: 221, distance: 133.7
click at [604, 221] on div at bounding box center [573, 219] width 256 height 90
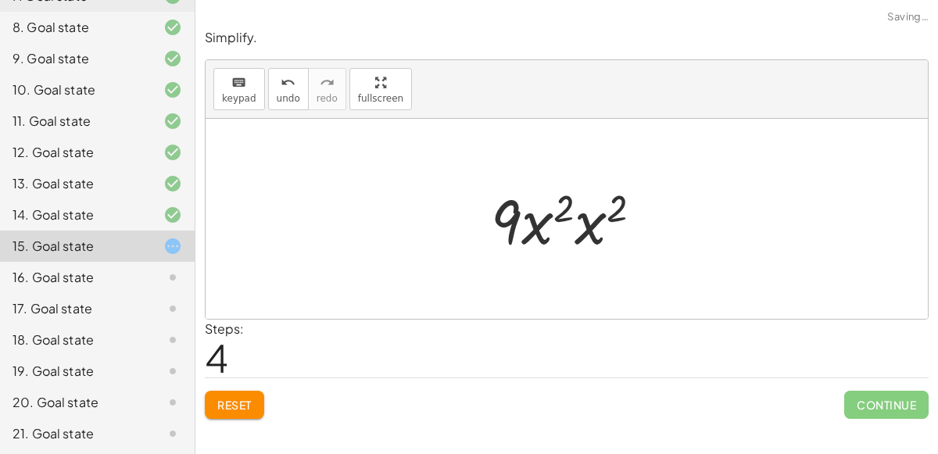
click at [544, 223] on div at bounding box center [572, 219] width 179 height 81
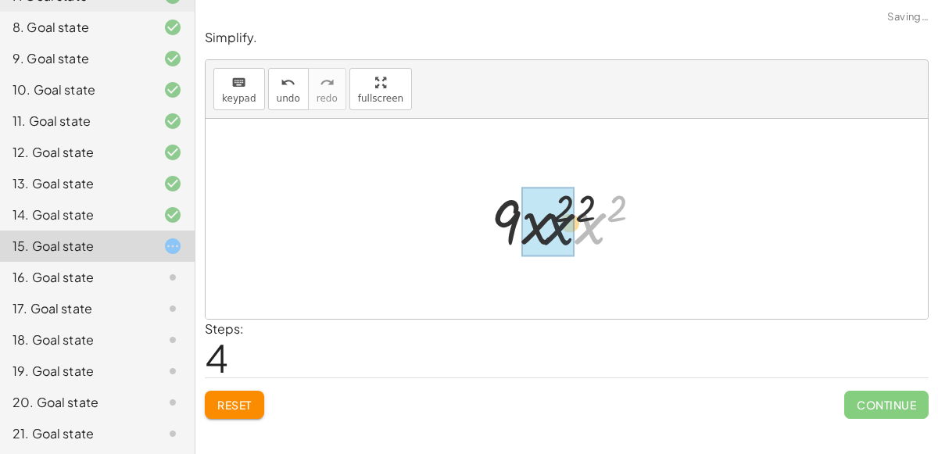
drag, startPoint x: 584, startPoint y: 228, endPoint x: 539, endPoint y: 227, distance: 45.4
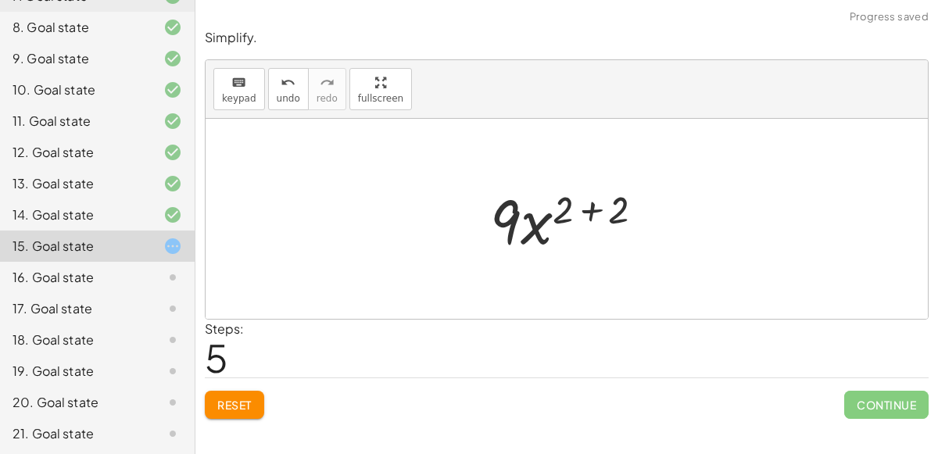
click at [594, 215] on div at bounding box center [573, 219] width 182 height 81
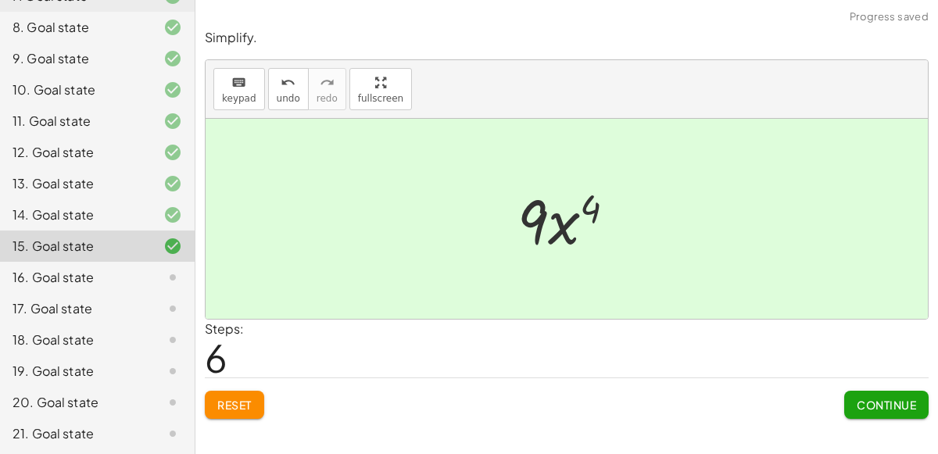
click at [889, 401] on span "Continue" at bounding box center [886, 405] width 59 height 14
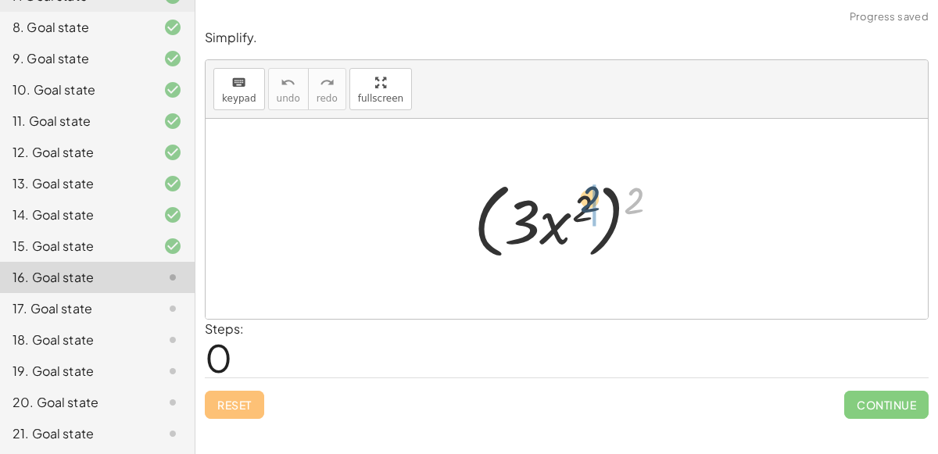
drag, startPoint x: 625, startPoint y: 202, endPoint x: 576, endPoint y: 203, distance: 49.3
click at [576, 203] on div at bounding box center [573, 219] width 214 height 90
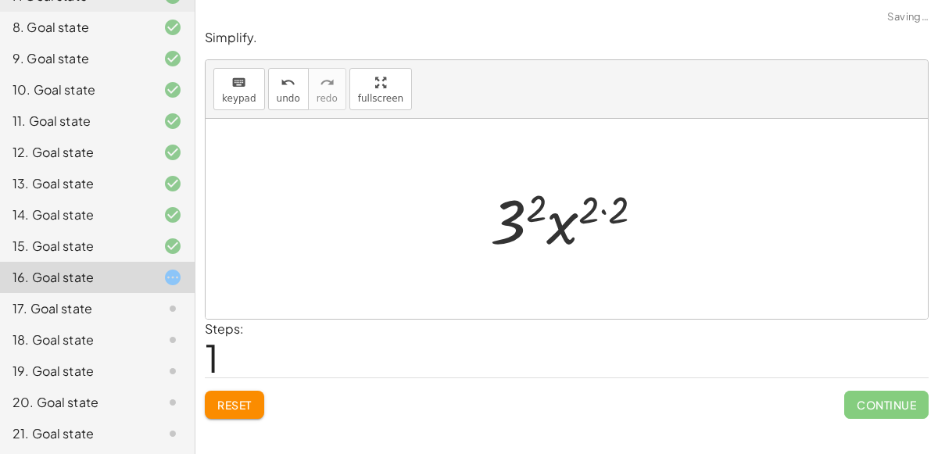
click at [604, 211] on div at bounding box center [572, 219] width 181 height 81
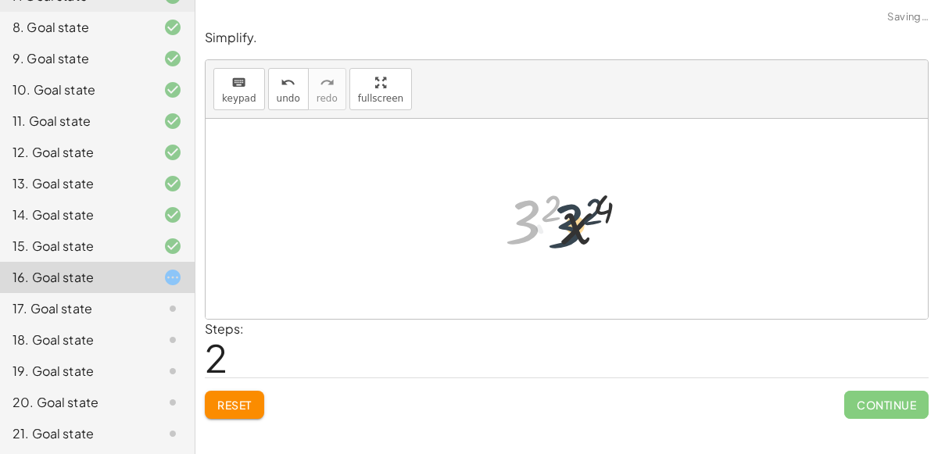
drag, startPoint x: 537, startPoint y: 214, endPoint x: 579, endPoint y: 217, distance: 42.3
click at [579, 217] on div at bounding box center [573, 219] width 152 height 81
drag, startPoint x: 603, startPoint y: 210, endPoint x: 507, endPoint y: 214, distance: 95.5
click at [507, 214] on div at bounding box center [573, 219] width 152 height 81
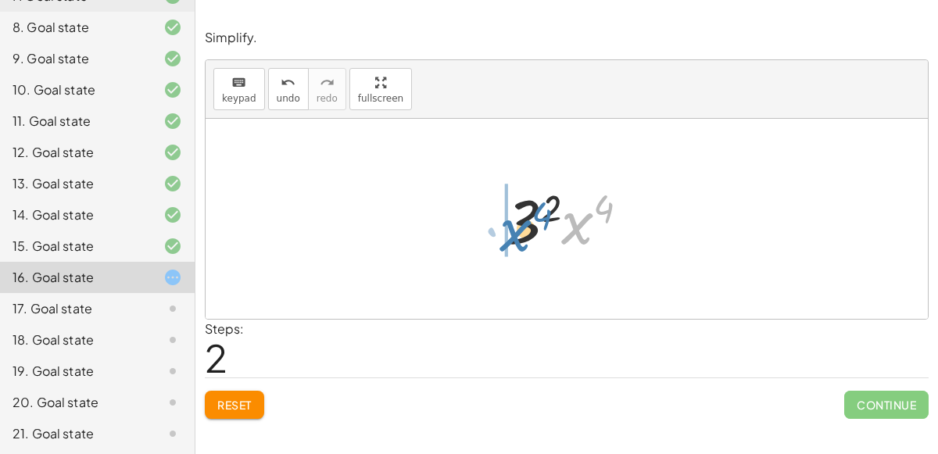
drag, startPoint x: 583, startPoint y: 229, endPoint x: 521, endPoint y: 236, distance: 62.2
click at [521, 236] on div at bounding box center [573, 219] width 152 height 81
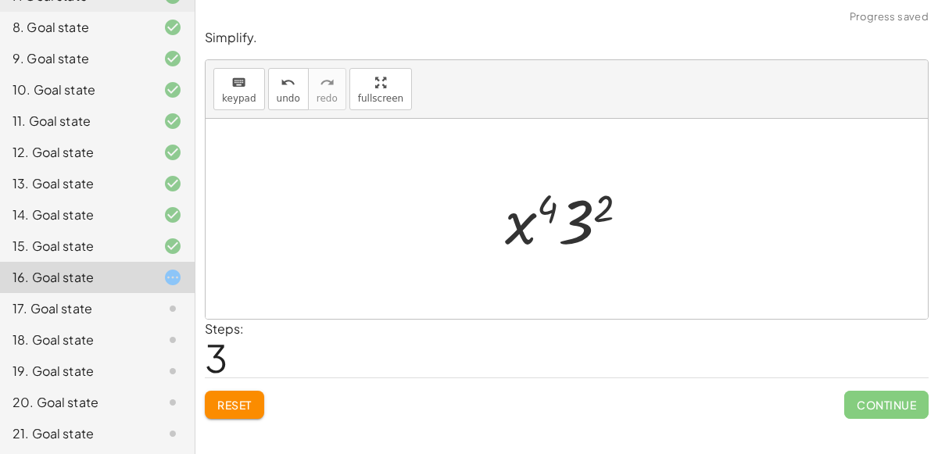
click at [554, 226] on div at bounding box center [573, 219] width 152 height 81
drag, startPoint x: 503, startPoint y: 222, endPoint x: 528, endPoint y: 227, distance: 26.2
click at [528, 227] on div at bounding box center [573, 219] width 152 height 81
drag, startPoint x: 553, startPoint y: 207, endPoint x: 475, endPoint y: 177, distance: 84.6
click at [475, 177] on div "( · 3 · x 2 ) 2 · 3 2 · x ( · 2 · 2 ) · 3 2 · x 4 4 · 3 · x 2 4" at bounding box center [567, 219] width 722 height 200
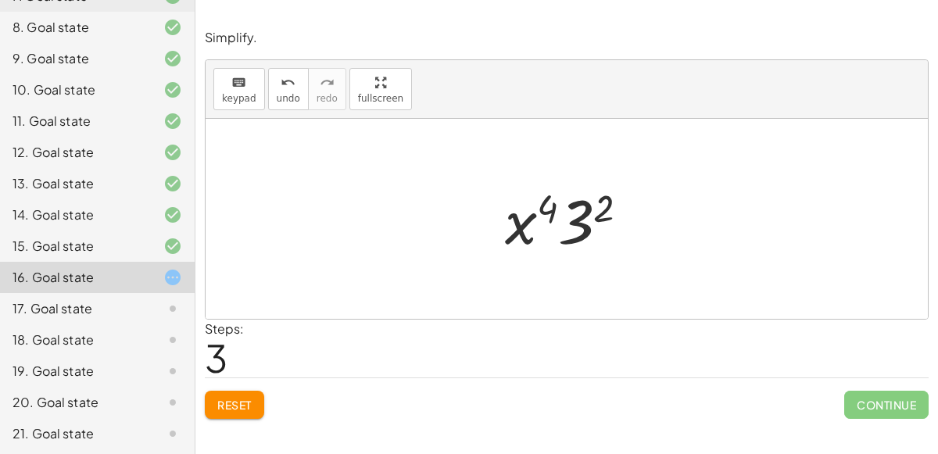
click at [255, 403] on button "Reset" at bounding box center [234, 405] width 59 height 28
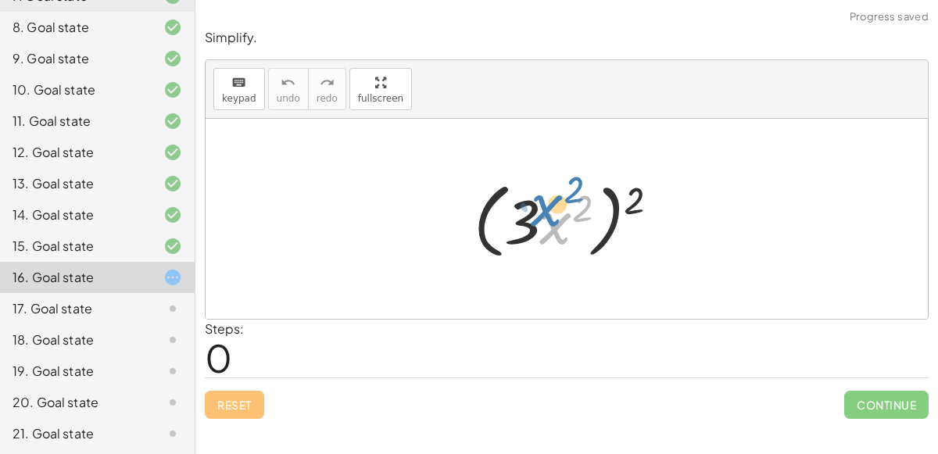
drag, startPoint x: 557, startPoint y: 231, endPoint x: 530, endPoint y: 213, distance: 32.7
click at [530, 213] on div at bounding box center [573, 219] width 214 height 90
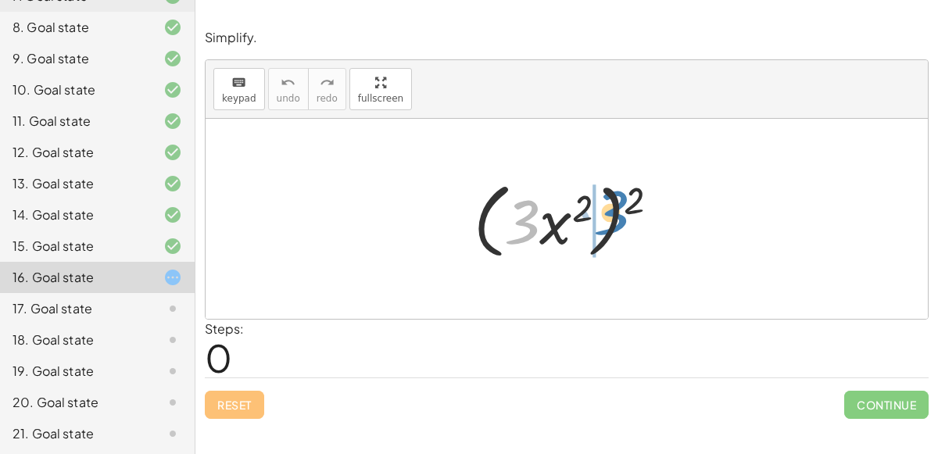
drag, startPoint x: 532, startPoint y: 215, endPoint x: 616, endPoint y: 205, distance: 84.3
click at [616, 205] on div at bounding box center [573, 219] width 214 height 90
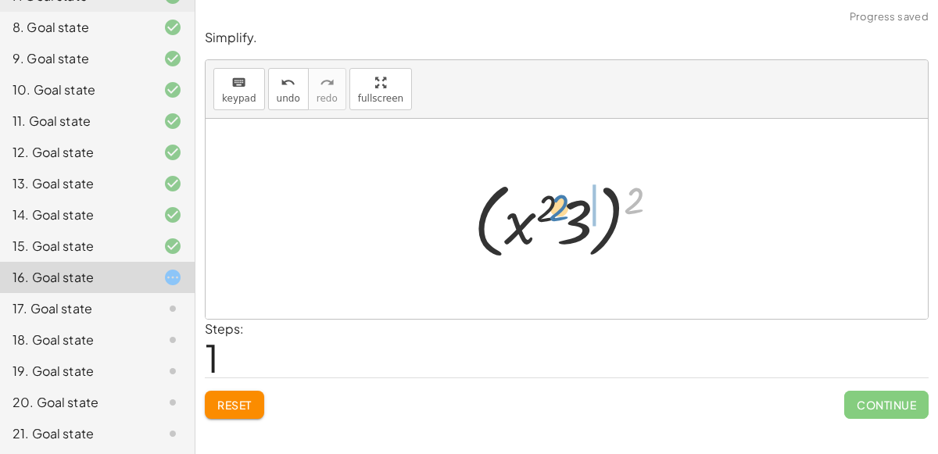
drag, startPoint x: 627, startPoint y: 205, endPoint x: 562, endPoint y: 208, distance: 65.0
click at [562, 208] on div at bounding box center [573, 219] width 214 height 90
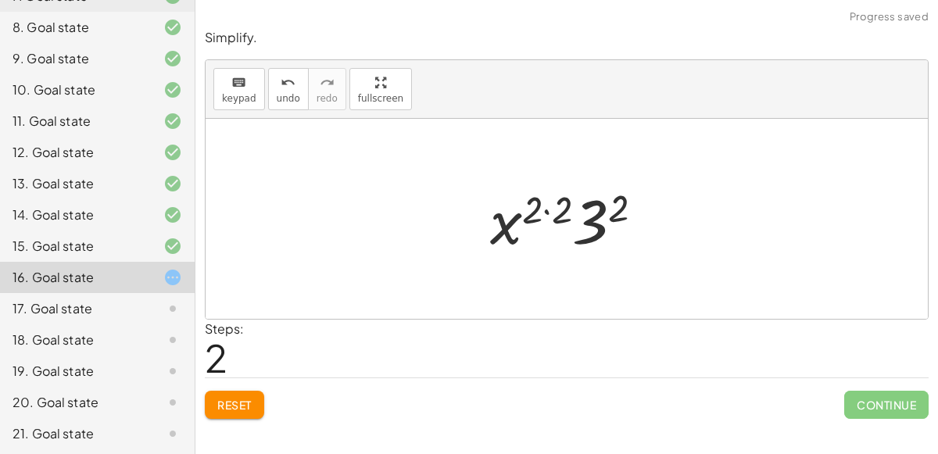
click at [578, 213] on div at bounding box center [572, 219] width 181 height 81
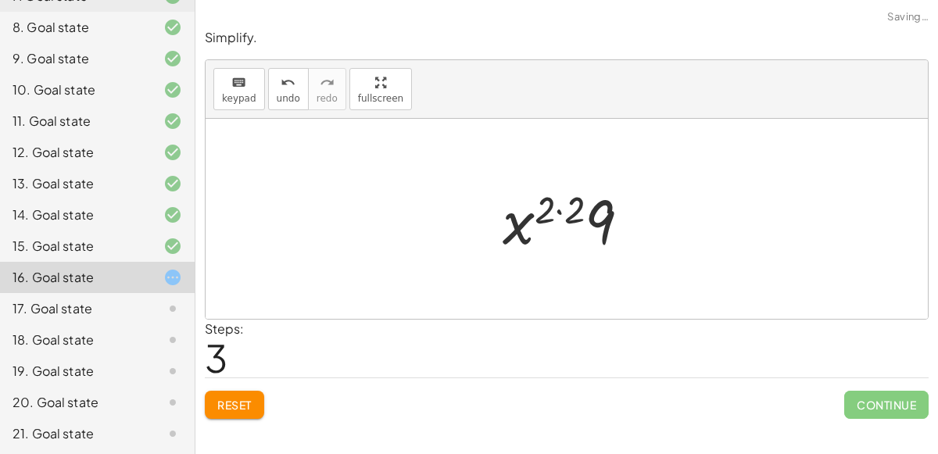
click at [561, 207] on div at bounding box center [573, 219] width 156 height 81
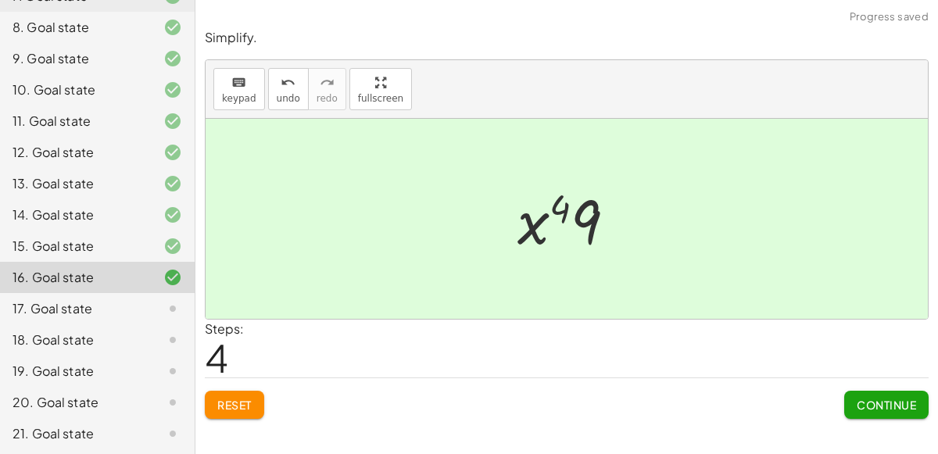
click at [890, 409] on span "Continue" at bounding box center [886, 405] width 59 height 14
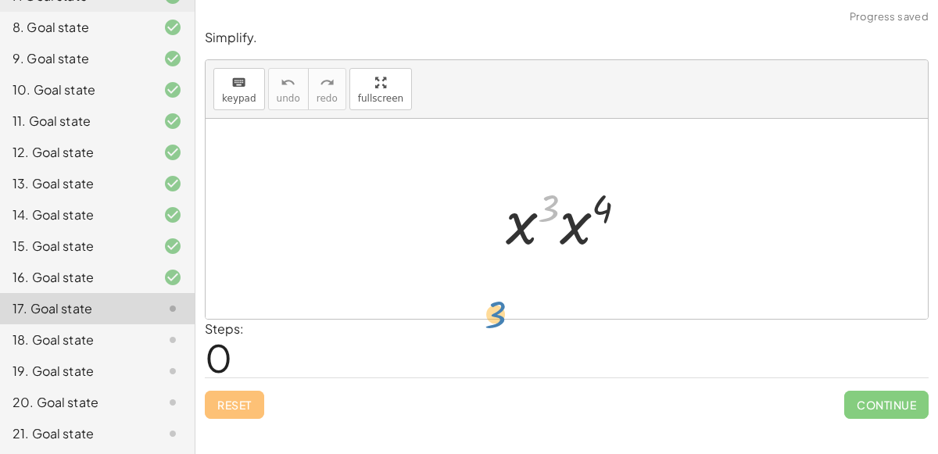
drag, startPoint x: 553, startPoint y: 212, endPoint x: 500, endPoint y: 310, distance: 111.9
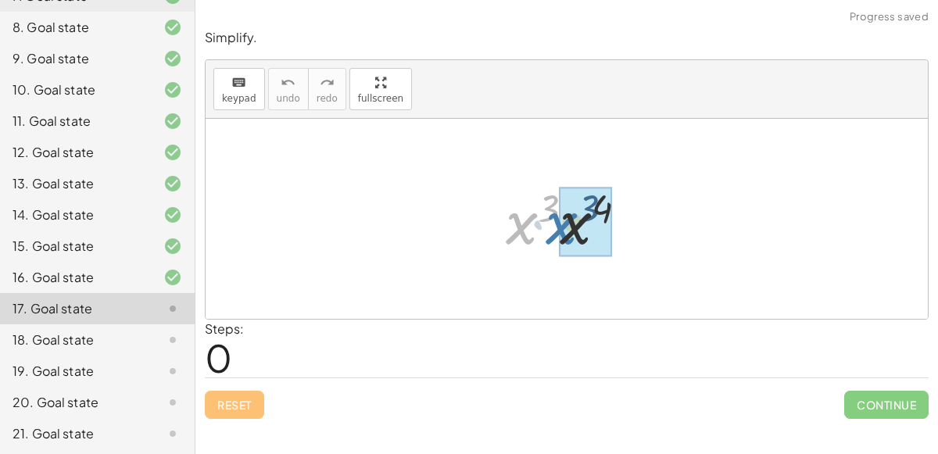
drag, startPoint x: 521, startPoint y: 238, endPoint x: 562, endPoint y: 238, distance: 41.4
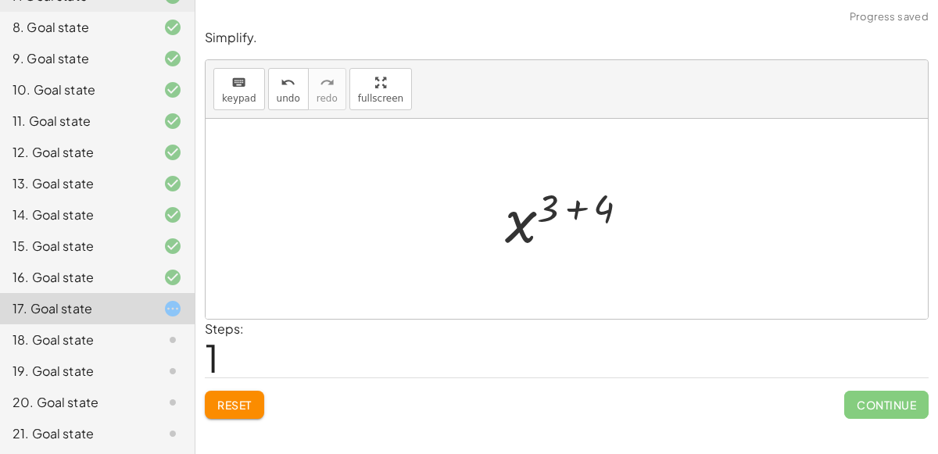
click at [573, 211] on div at bounding box center [573, 219] width 152 height 77
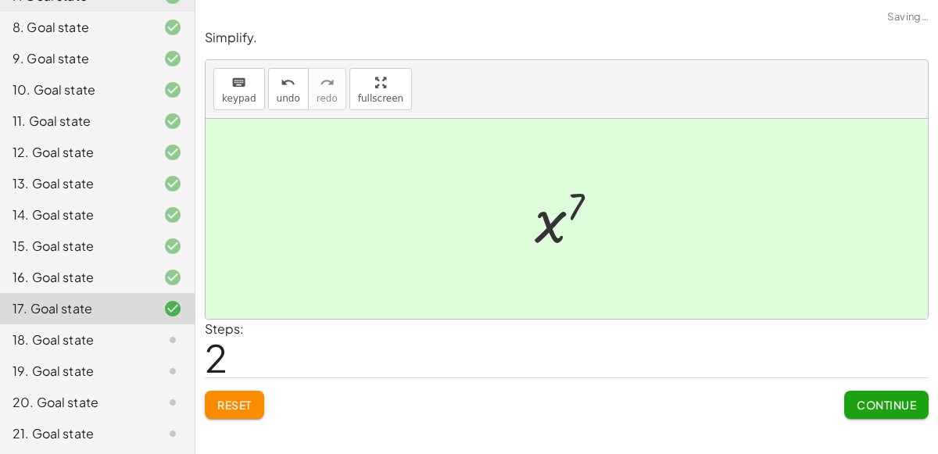
click at [881, 398] on span "Continue" at bounding box center [886, 405] width 59 height 14
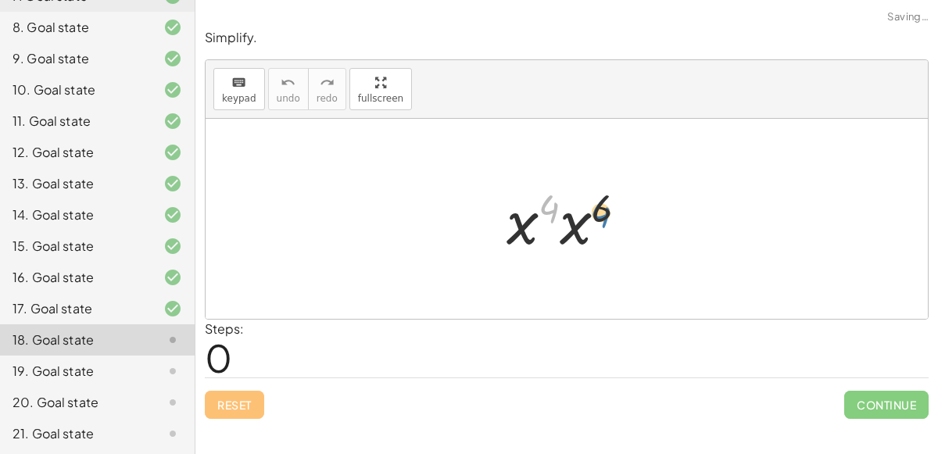
drag, startPoint x: 542, startPoint y: 193, endPoint x: 561, endPoint y: 194, distance: 19.6
click at [561, 194] on div at bounding box center [573, 219] width 149 height 81
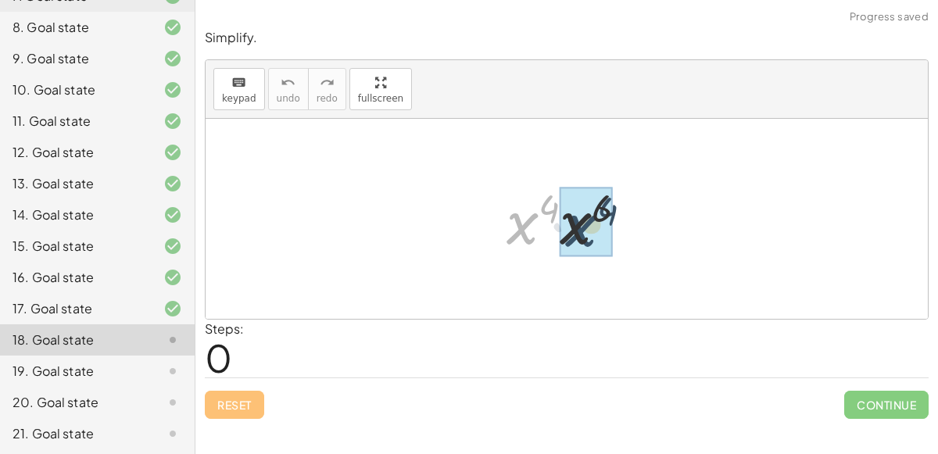
drag, startPoint x: 524, startPoint y: 212, endPoint x: 582, endPoint y: 213, distance: 58.7
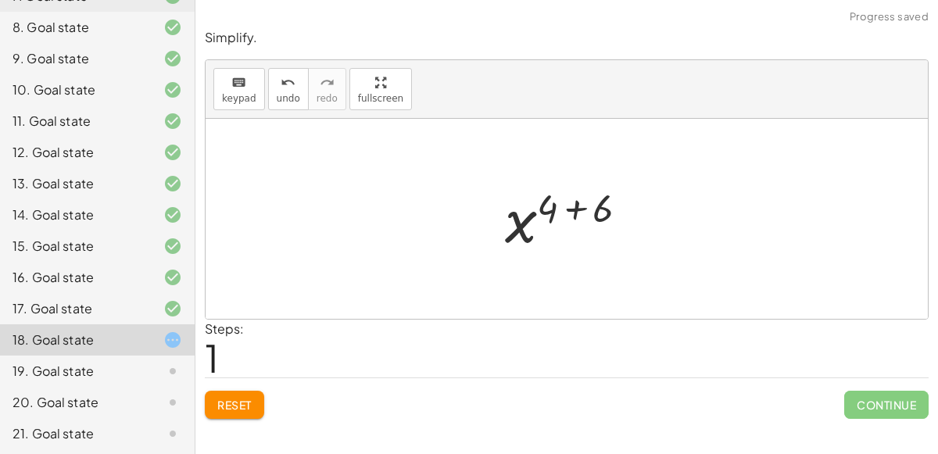
click at [574, 206] on div at bounding box center [573, 219] width 152 height 77
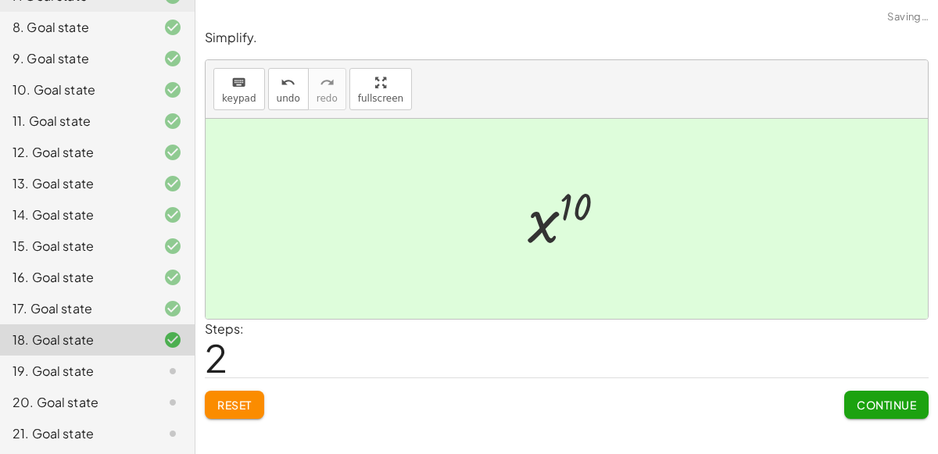
click at [915, 404] on span "Continue" at bounding box center [886, 405] width 59 height 14
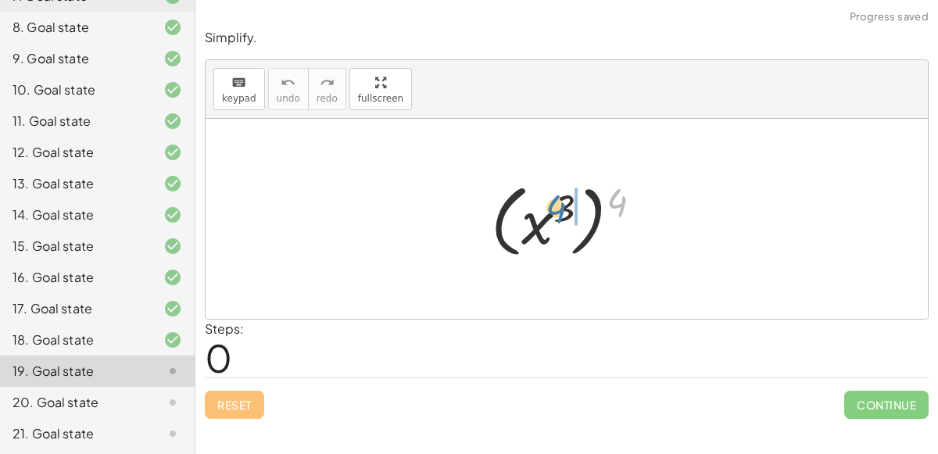
drag, startPoint x: 611, startPoint y: 206, endPoint x: 551, endPoint y: 210, distance: 60.4
click at [551, 210] on div at bounding box center [572, 219] width 179 height 87
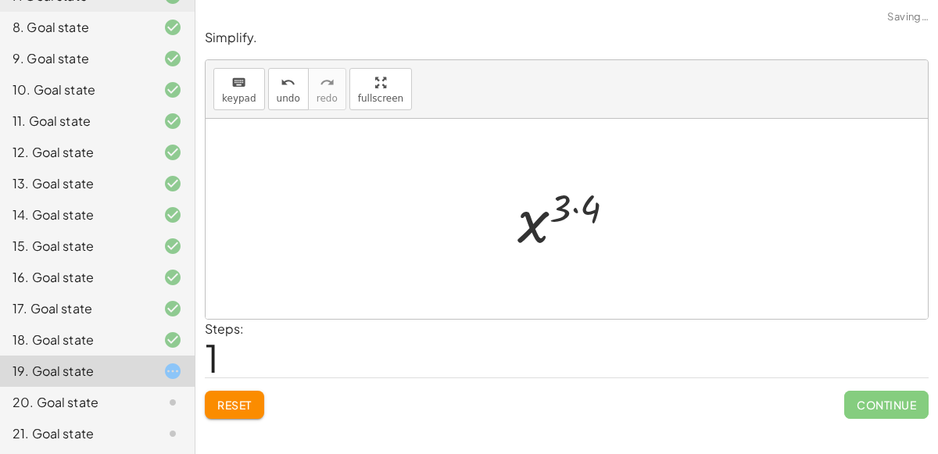
click at [573, 210] on div at bounding box center [573, 219] width 126 height 77
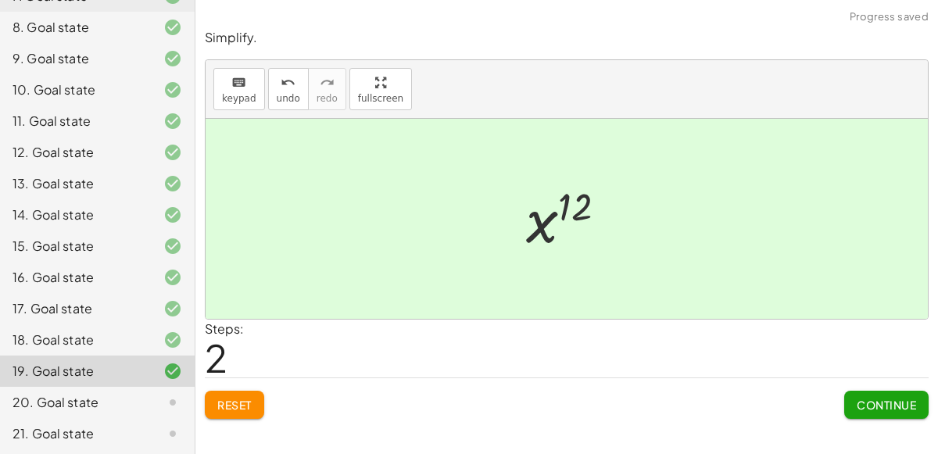
click at [875, 398] on span "Continue" at bounding box center [886, 405] width 59 height 14
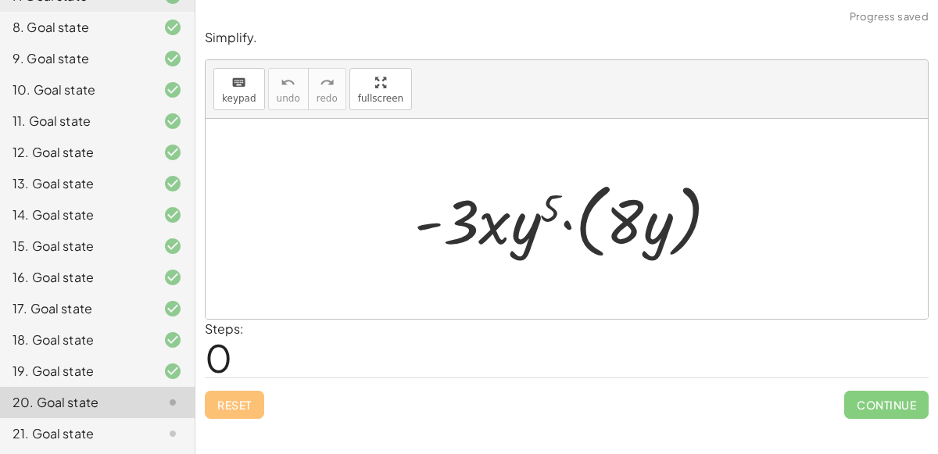
click at [566, 226] on div at bounding box center [573, 219] width 333 height 90
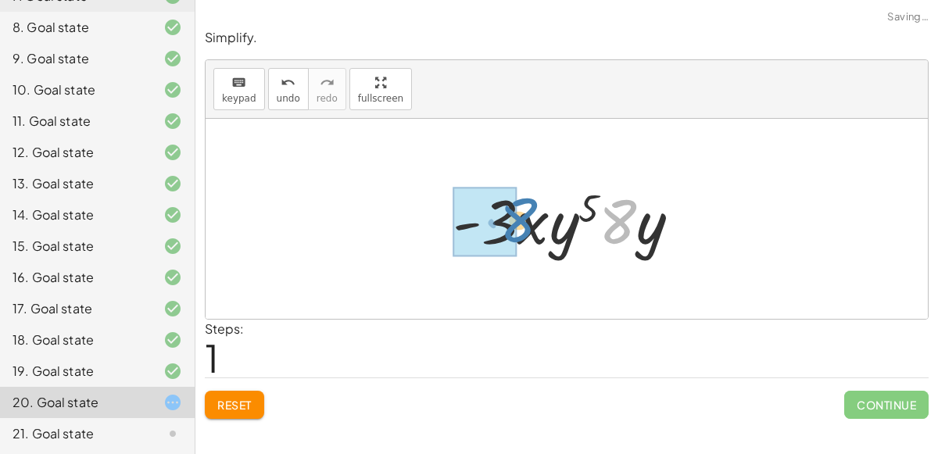
drag, startPoint x: 623, startPoint y: 232, endPoint x: 523, endPoint y: 230, distance: 100.1
click at [523, 230] on div at bounding box center [573, 219] width 256 height 81
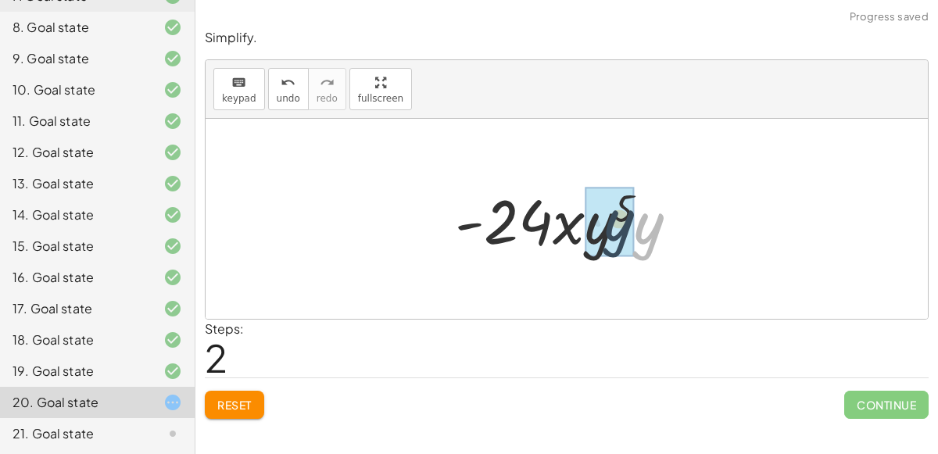
drag, startPoint x: 659, startPoint y: 237, endPoint x: 628, endPoint y: 233, distance: 31.5
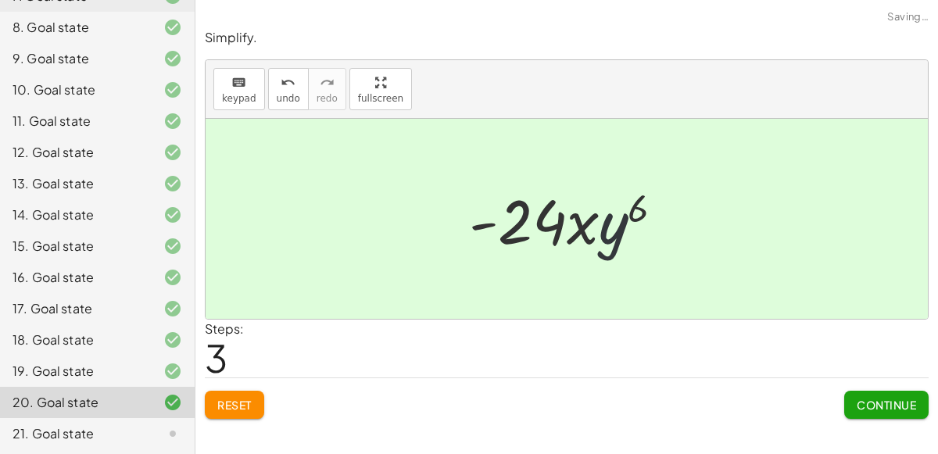
click at [614, 228] on div at bounding box center [572, 219] width 223 height 81
click at [903, 407] on span "Continue" at bounding box center [886, 405] width 59 height 14
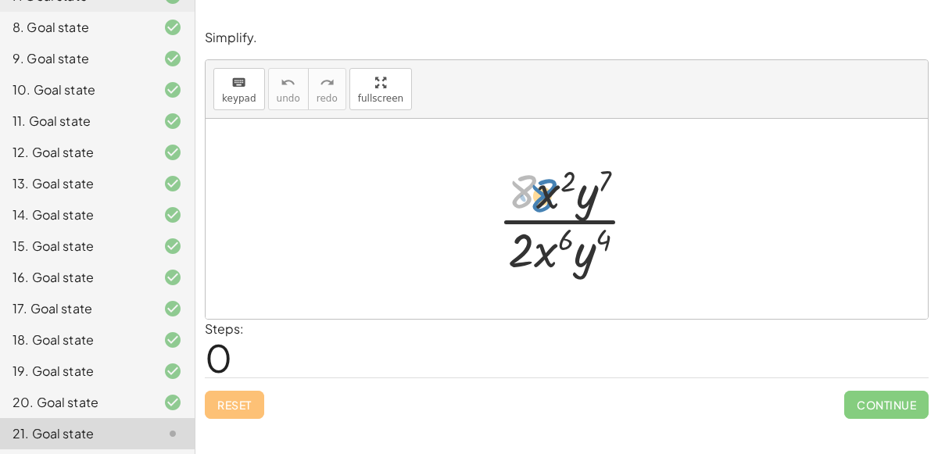
drag, startPoint x: 532, startPoint y: 195, endPoint x: 545, endPoint y: 196, distance: 13.4
click at [545, 196] on div at bounding box center [573, 219] width 167 height 120
drag, startPoint x: 548, startPoint y: 249, endPoint x: 547, endPoint y: 201, distance: 48.5
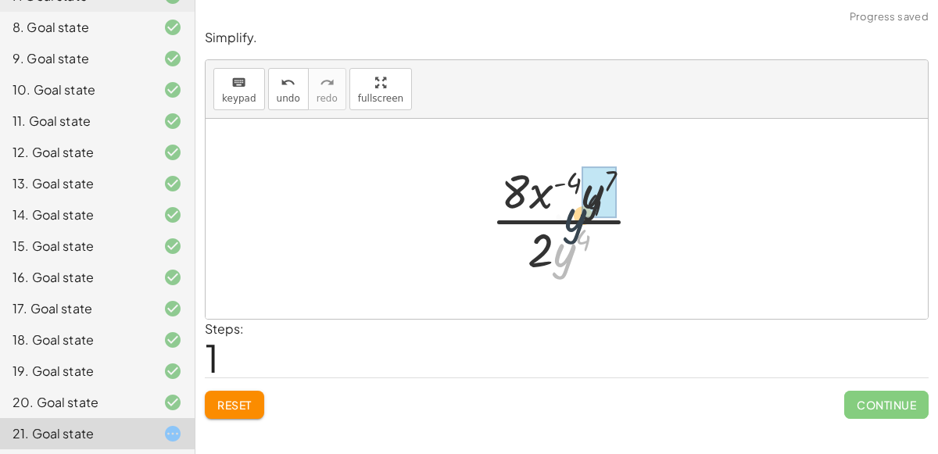
drag, startPoint x: 570, startPoint y: 254, endPoint x: 585, endPoint y: 204, distance: 52.2
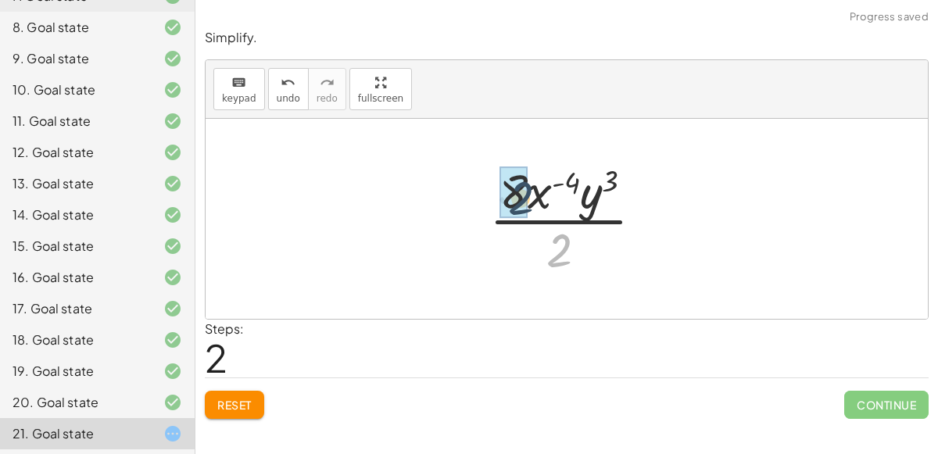
drag, startPoint x: 562, startPoint y: 255, endPoint x: 521, endPoint y: 201, distance: 67.5
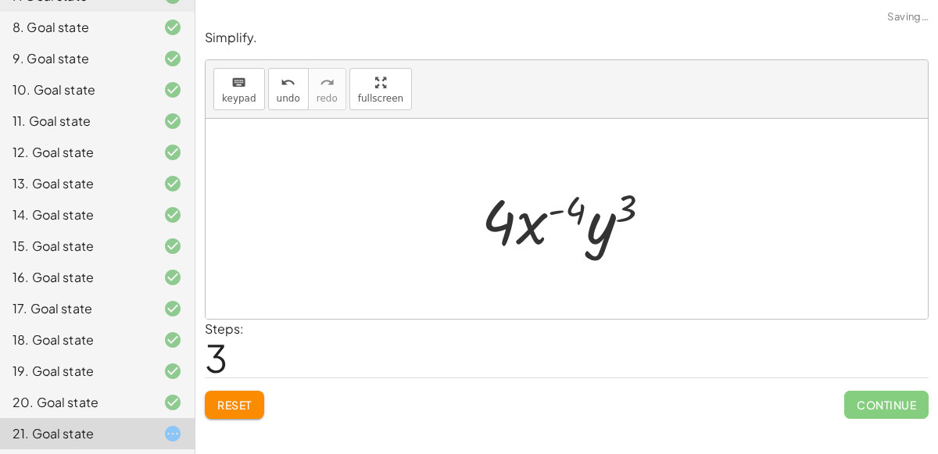
click at [555, 213] on div at bounding box center [573, 219] width 199 height 81
drag, startPoint x: 597, startPoint y: 227, endPoint x: 498, endPoint y: 221, distance: 99.5
click at [498, 221] on div at bounding box center [573, 219] width 199 height 81
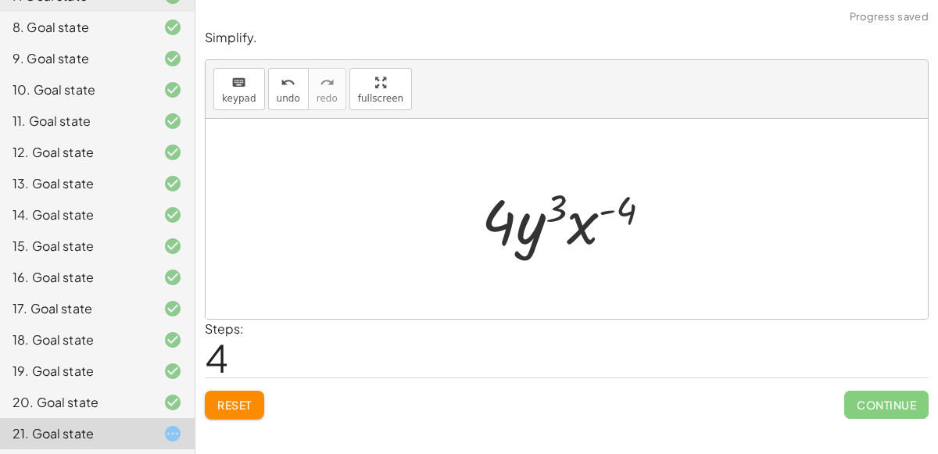
click at [524, 233] on div at bounding box center [573, 219] width 199 height 81
click at [584, 228] on div at bounding box center [573, 219] width 199 height 81
drag, startPoint x: 584, startPoint y: 228, endPoint x: 483, endPoint y: 217, distance: 101.4
click at [483, 217] on div at bounding box center [573, 219] width 199 height 81
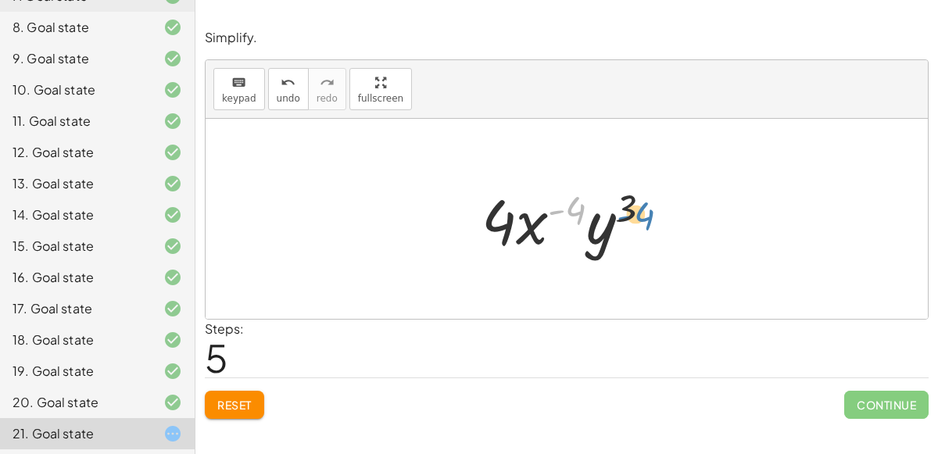
drag, startPoint x: 563, startPoint y: 208, endPoint x: 609, endPoint y: 211, distance: 46.2
click at [609, 211] on div at bounding box center [573, 219] width 199 height 81
click at [242, 391] on button "Reset" at bounding box center [234, 405] width 59 height 28
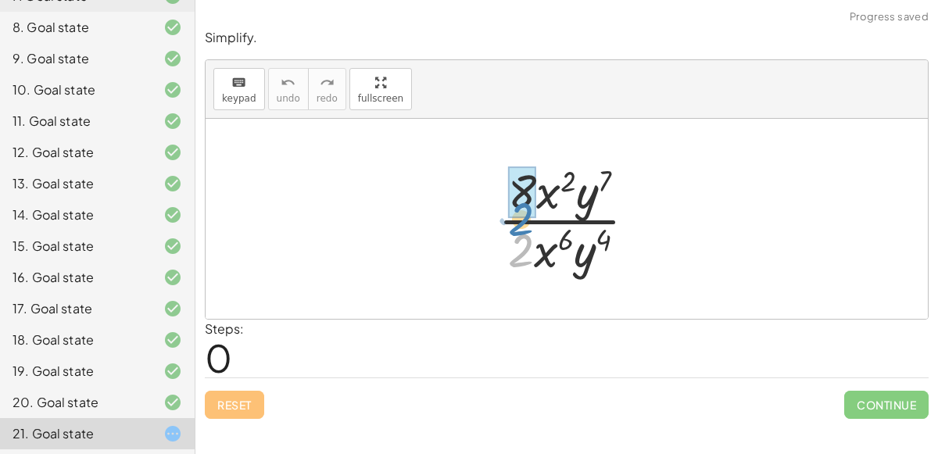
drag, startPoint x: 521, startPoint y: 263, endPoint x: 519, endPoint y: 217, distance: 45.4
click at [519, 217] on div at bounding box center [573, 219] width 167 height 120
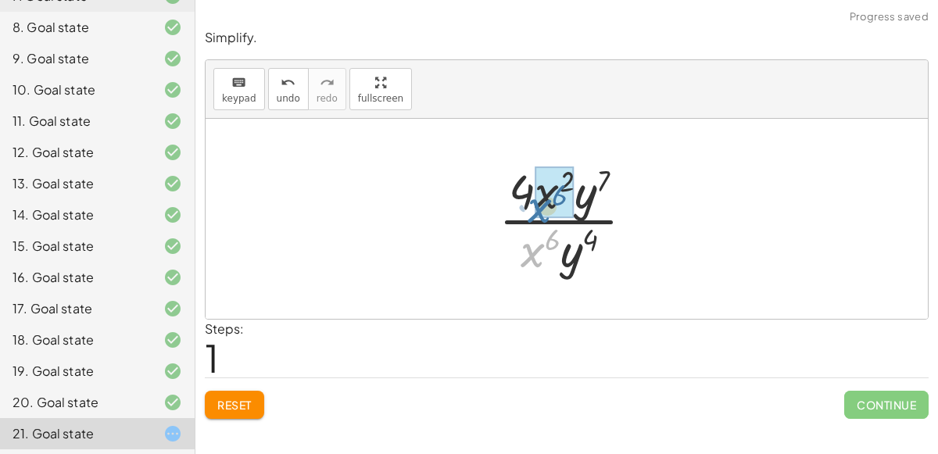
drag, startPoint x: 538, startPoint y: 255, endPoint x: 545, endPoint y: 210, distance: 45.1
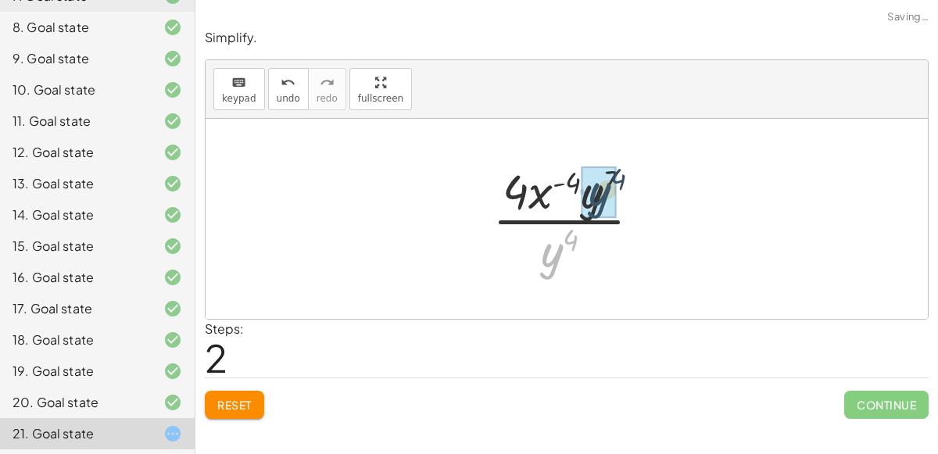
drag, startPoint x: 547, startPoint y: 256, endPoint x: 596, endPoint y: 194, distance: 78.5
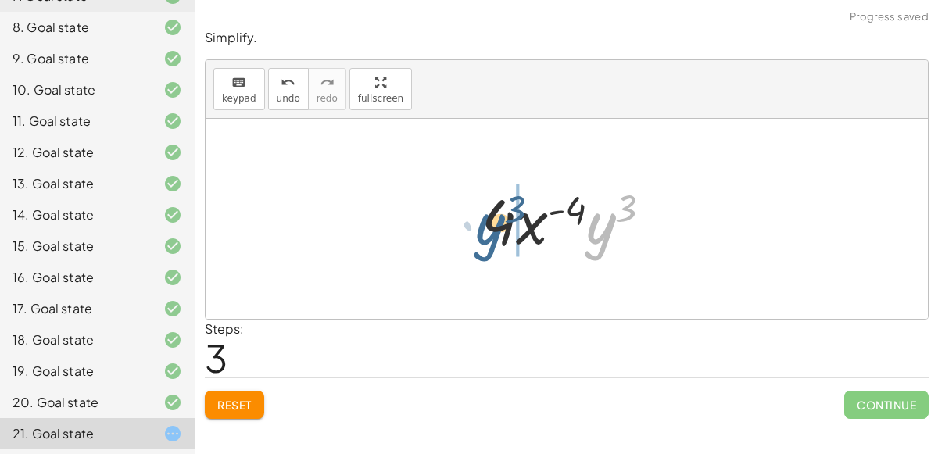
drag, startPoint x: 604, startPoint y: 215, endPoint x: 492, endPoint y: 216, distance: 111.0
click at [492, 216] on div at bounding box center [573, 219] width 199 height 81
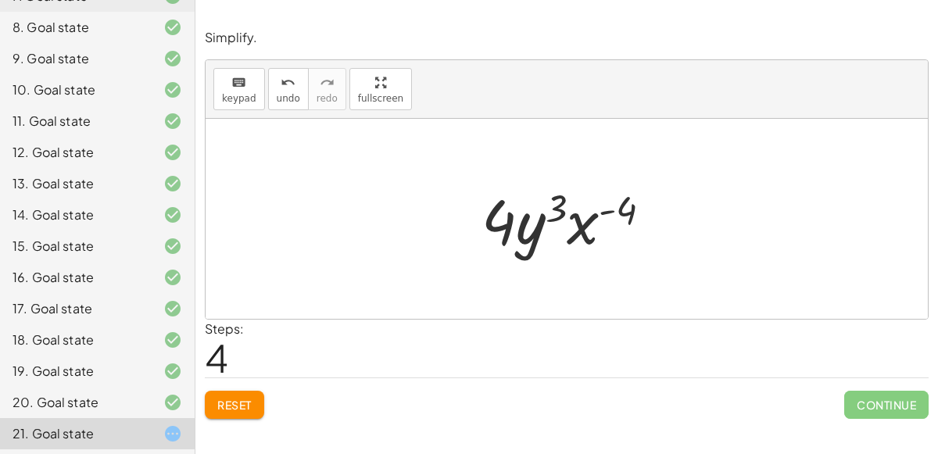
click at [233, 400] on span "Reset" at bounding box center [234, 405] width 34 height 14
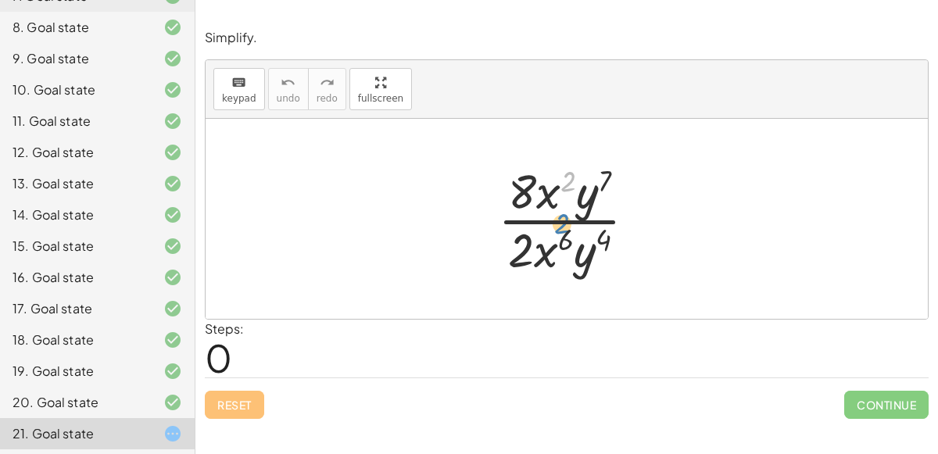
drag, startPoint x: 568, startPoint y: 181, endPoint x: 560, endPoint y: 217, distance: 36.8
click at [560, 217] on div at bounding box center [573, 219] width 167 height 120
drag, startPoint x: 547, startPoint y: 198, endPoint x: 552, endPoint y: 250, distance: 52.6
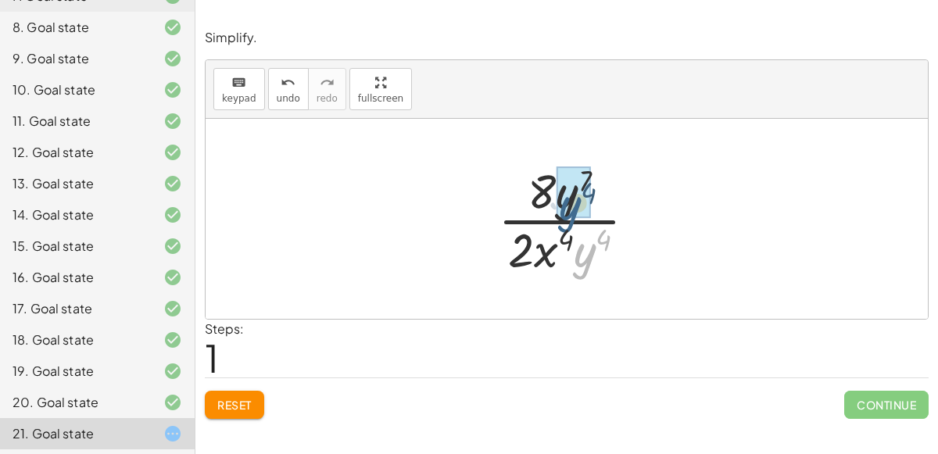
drag, startPoint x: 584, startPoint y: 252, endPoint x: 568, endPoint y: 203, distance: 50.9
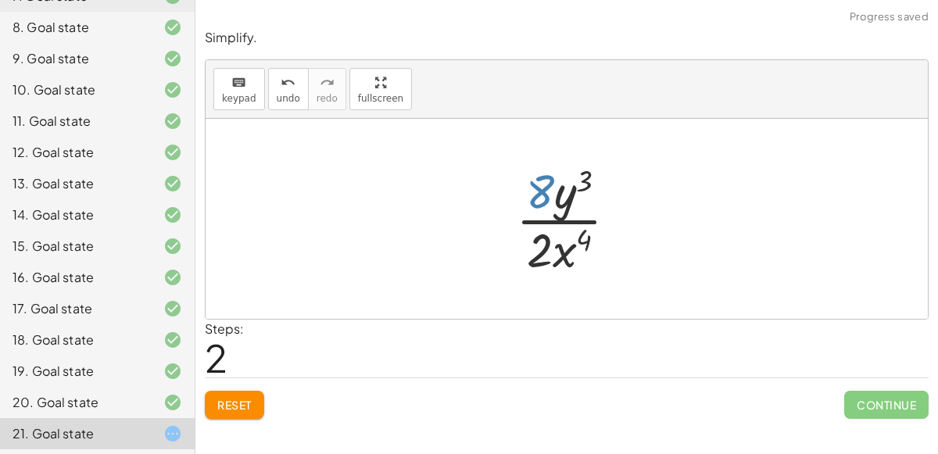
click at [542, 201] on div at bounding box center [573, 219] width 130 height 120
click at [550, 220] on div at bounding box center [573, 219] width 130 height 120
drag, startPoint x: 548, startPoint y: 256, endPoint x: 537, endPoint y: 214, distance: 43.6
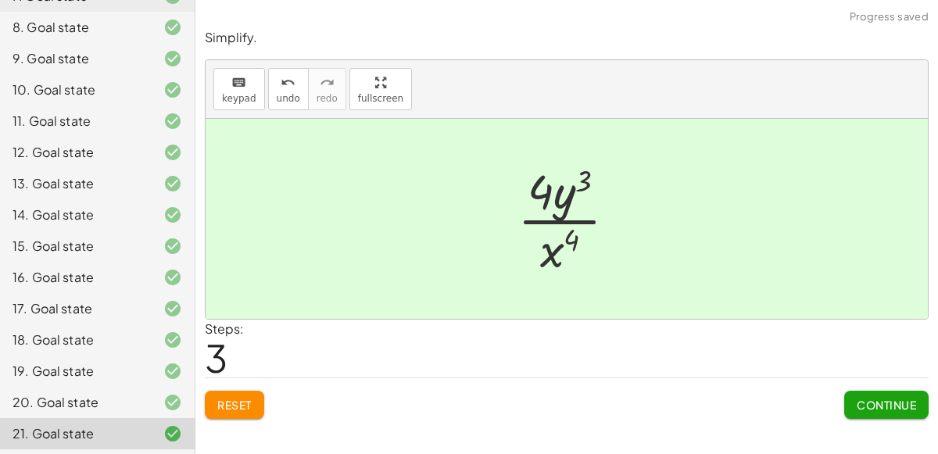
click at [902, 429] on div "Simplify. keyboard keypad undo undo redo redo fullscreen · x 5 · x 7 x ( + 5 − …" at bounding box center [566, 227] width 743 height 454
click at [890, 413] on button "Continue" at bounding box center [886, 405] width 84 height 28
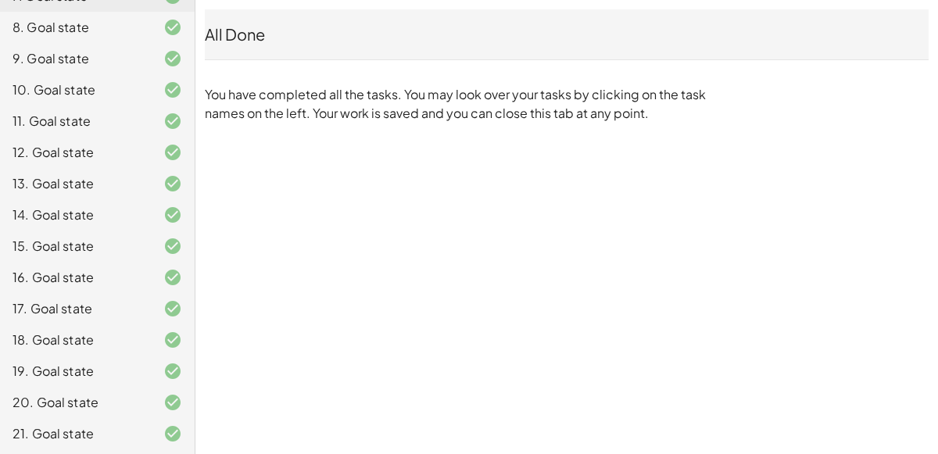
click at [140, 138] on div "12. Goal state" at bounding box center [97, 152] width 195 height 31
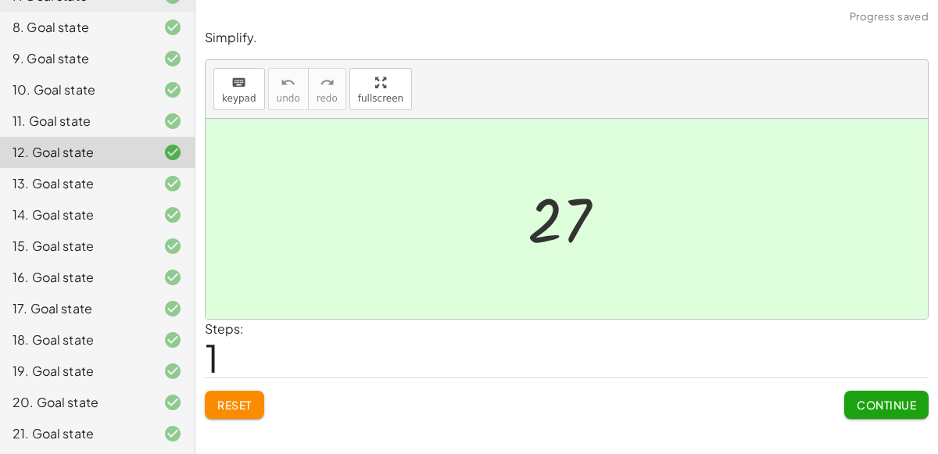
click at [157, 120] on div at bounding box center [160, 121] width 44 height 19
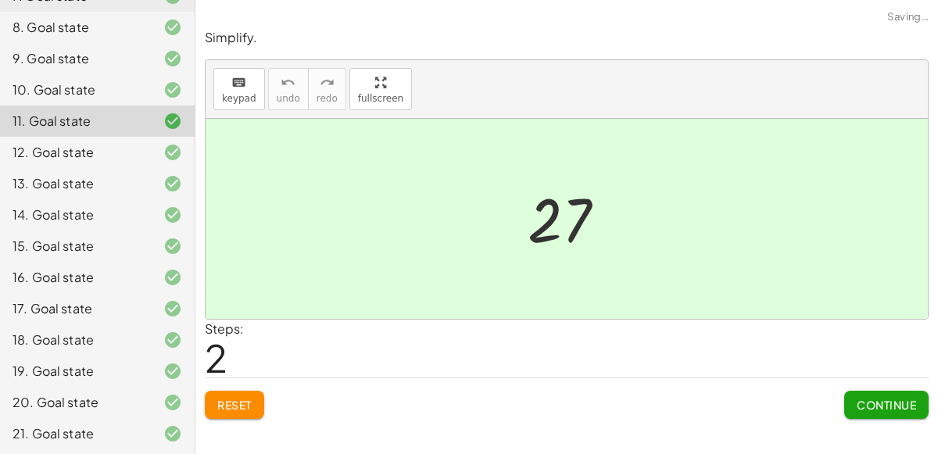
scroll to position [0, 0]
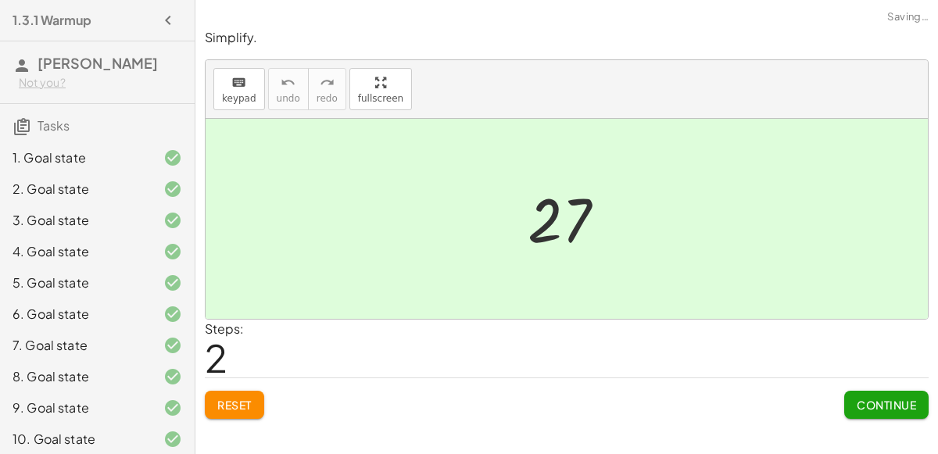
click at [155, 142] on div "1. Goal state" at bounding box center [97, 157] width 195 height 31
